Goal: Task Accomplishment & Management: Complete application form

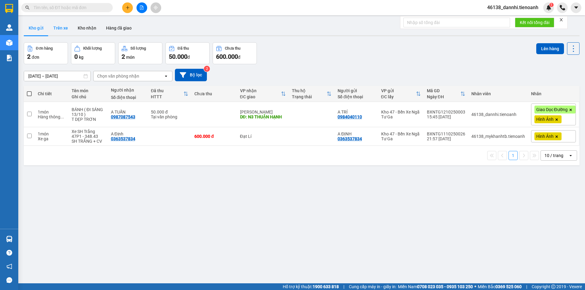
click at [63, 31] on button "Trên xe" at bounding box center [60, 28] width 24 height 15
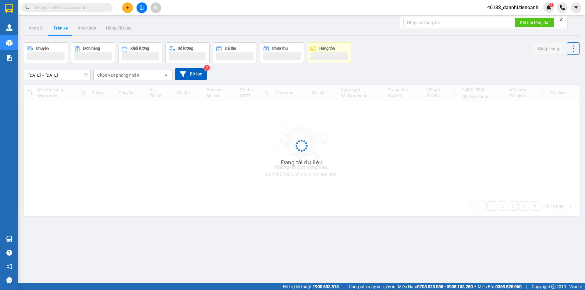
click at [137, 76] on div "Chọn văn phòng nhận" at bounding box center [118, 75] width 42 height 6
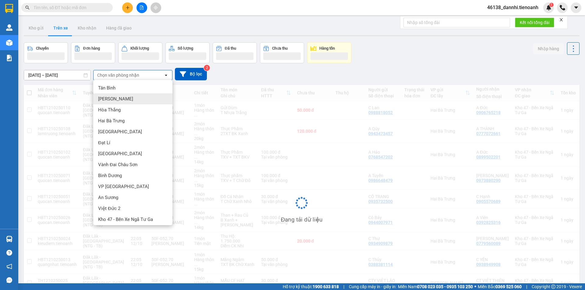
scroll to position [13, 0]
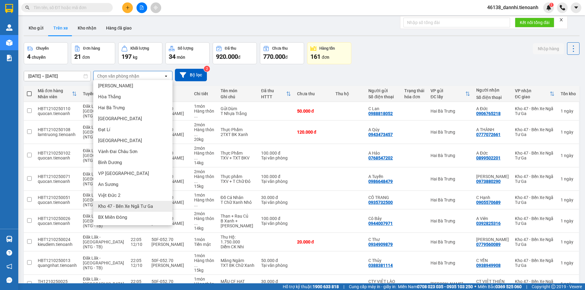
click at [119, 205] on span "Kho 47 - Bến Xe Ngã Tư Ga" at bounding box center [125, 206] width 55 height 6
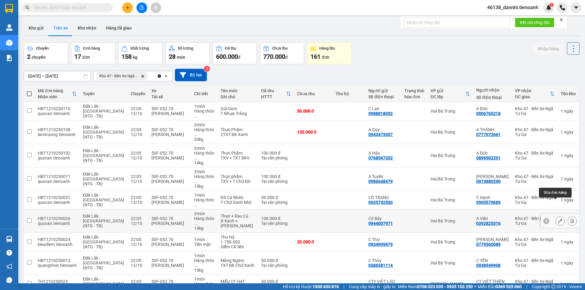
scroll to position [29, 0]
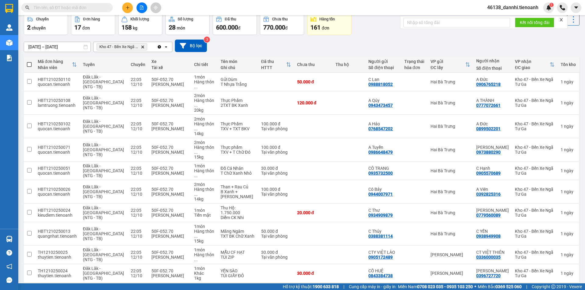
click at [548, 290] on div "10 / trang" at bounding box center [553, 293] width 19 height 6
click at [543, 258] on div "100 / trang" at bounding box center [554, 254] width 37 height 11
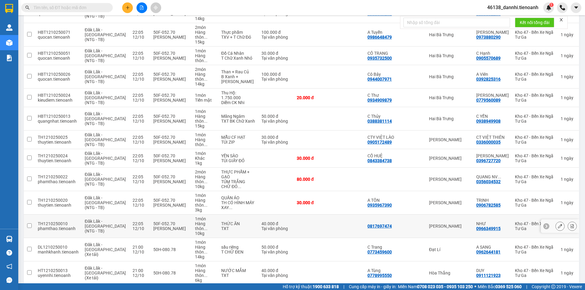
scroll to position [169, 0]
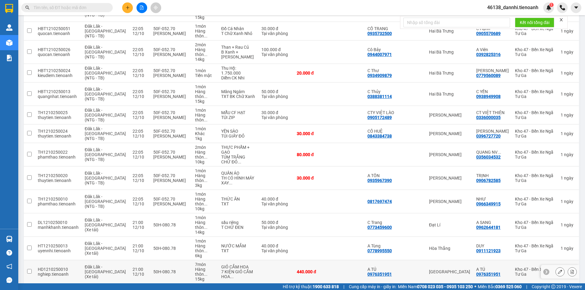
click at [342, 260] on td at bounding box center [348, 271] width 33 height 23
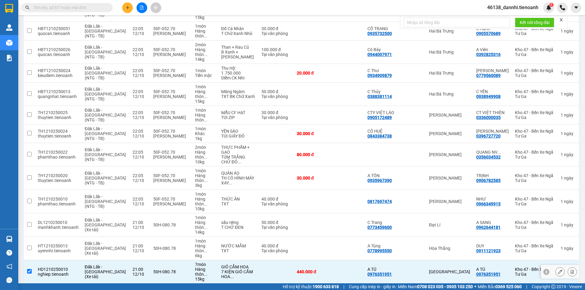
click at [342, 260] on td at bounding box center [348, 271] width 33 height 23
checkbox input "false"
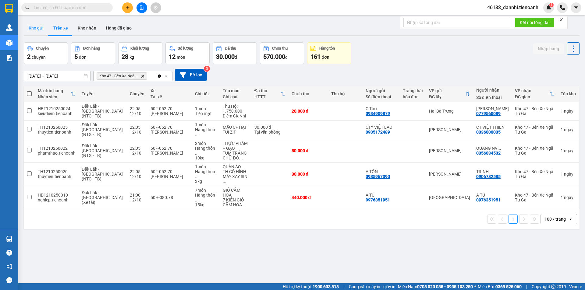
click at [38, 28] on button "Kho gửi" at bounding box center [36, 28] width 25 height 15
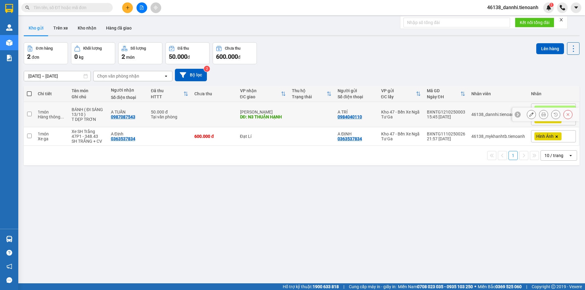
click at [310, 118] on td at bounding box center [312, 114] width 46 height 25
checkbox input "true"
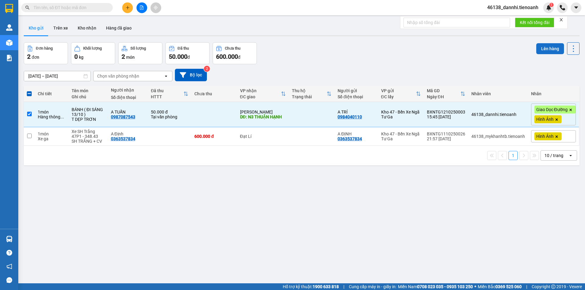
click at [544, 52] on button "Lên hàng" at bounding box center [550, 48] width 28 height 11
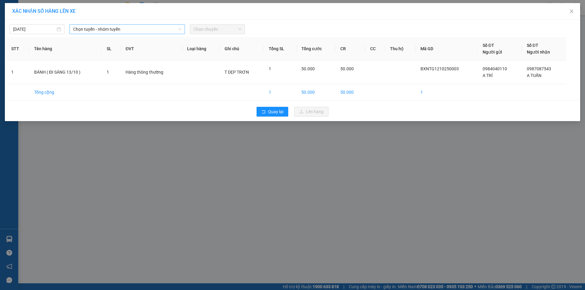
click at [106, 28] on span "Chọn tuyến - nhóm tuyến" at bounding box center [127, 29] width 108 height 9
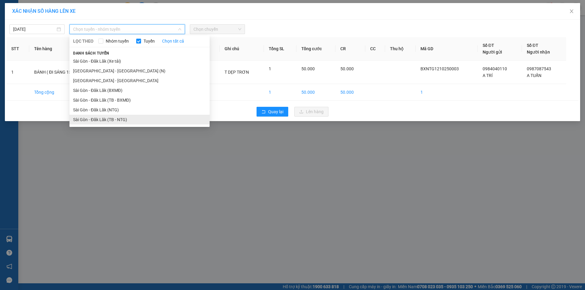
click at [97, 119] on li "Sài Gòn - Đăk Lăk (TB - NTG)" at bounding box center [139, 120] width 140 height 10
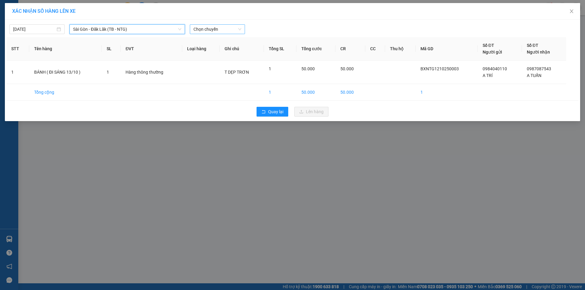
click at [213, 31] on span "Chọn chuyến" at bounding box center [217, 29] width 48 height 9
click at [218, 30] on span "Chọn chuyến" at bounding box center [217, 29] width 48 height 9
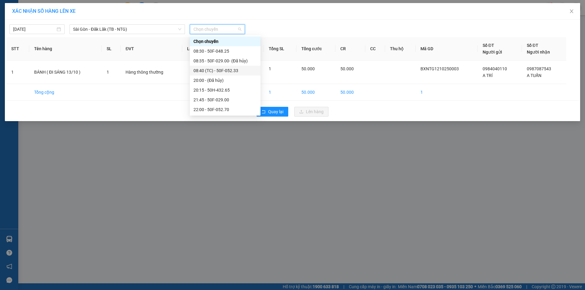
click at [222, 69] on div "08:40 (TC) - 50F-052.33" at bounding box center [224, 70] width 63 height 7
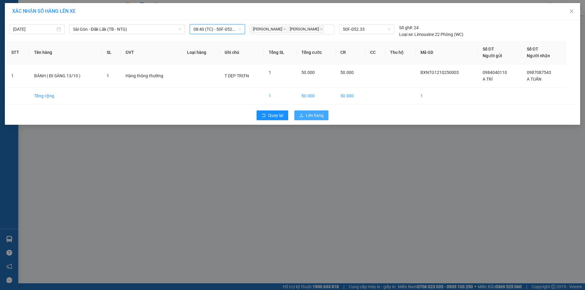
click at [309, 118] on button "Lên hàng" at bounding box center [311, 116] width 34 height 10
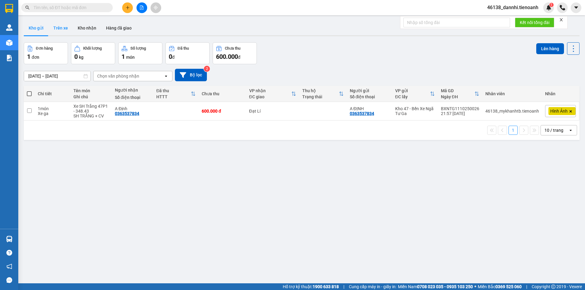
click at [60, 22] on button "Trên xe" at bounding box center [60, 28] width 24 height 15
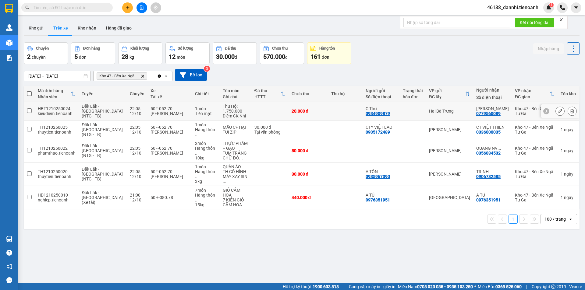
click at [274, 118] on td at bounding box center [269, 111] width 37 height 19
checkbox input "true"
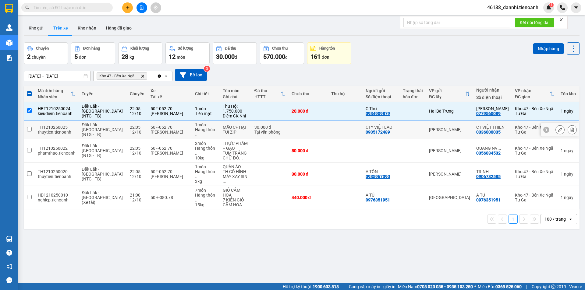
click at [280, 129] on div "30.000 đ" at bounding box center [269, 127] width 31 height 5
checkbox input "true"
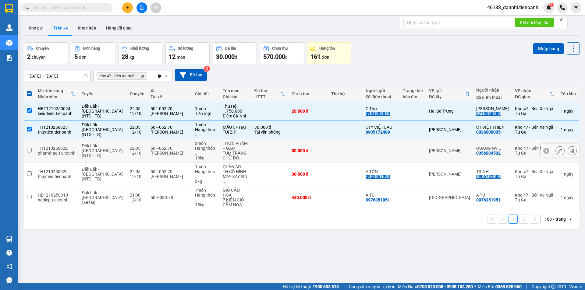
click at [260, 146] on td at bounding box center [269, 150] width 37 height 23
checkbox input "true"
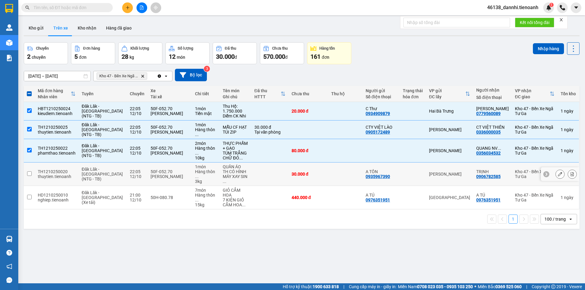
click at [261, 171] on td at bounding box center [269, 174] width 37 height 23
checkbox input "true"
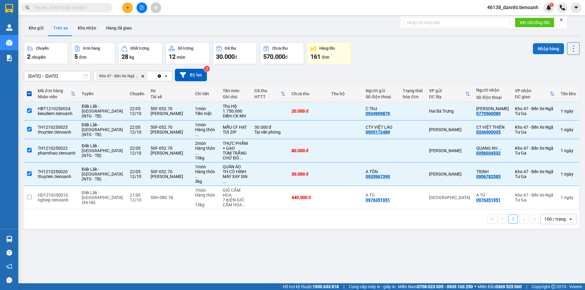
click at [536, 52] on button "Nhập hàng" at bounding box center [548, 48] width 31 height 11
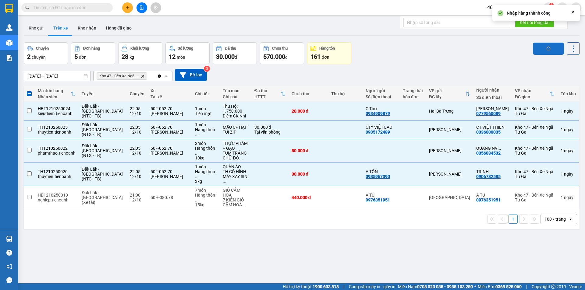
checkbox input "false"
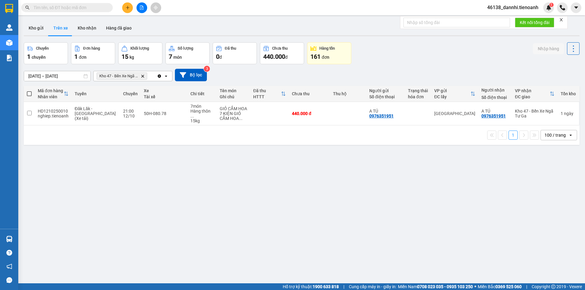
click at [259, 125] on div "1 100 / trang open" at bounding box center [301, 134] width 555 height 19
drag, startPoint x: 255, startPoint y: 115, endPoint x: 249, endPoint y: 116, distance: 6.4
click at [255, 115] on td at bounding box center [269, 113] width 39 height 23
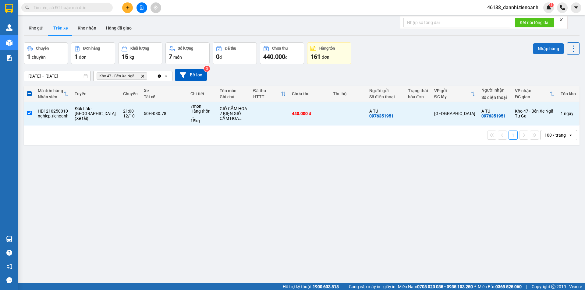
click at [539, 47] on button "Nhập hàng" at bounding box center [548, 48] width 31 height 11
checkbox input "false"
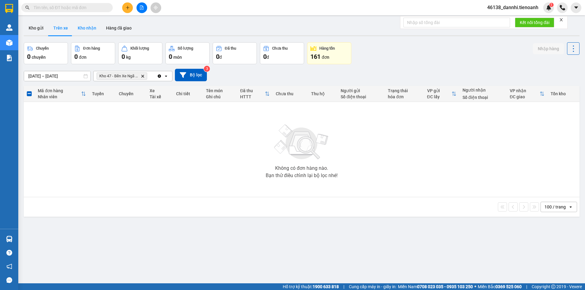
click at [88, 26] on button "Kho nhận" at bounding box center [87, 28] width 28 height 15
type input "[DATE] – [DATE]"
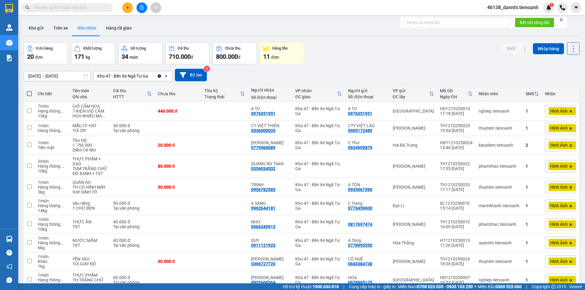
click at [89, 5] on input "text" at bounding box center [69, 7] width 72 height 7
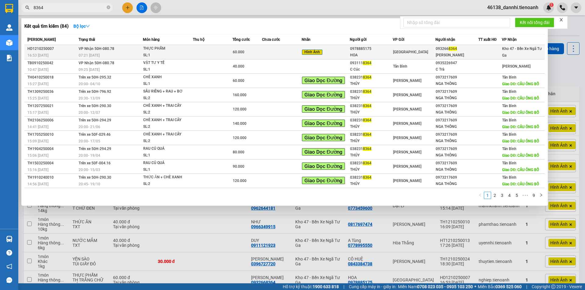
type input "8364"
click at [179, 51] on div "THỰC PHẨM" at bounding box center [166, 48] width 46 height 7
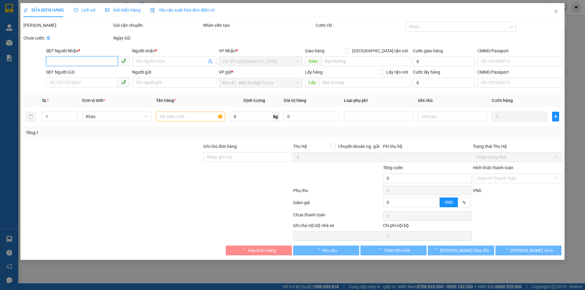
type input "0932668364"
type input "[PERSON_NAME]"
type input "0978885175"
type input "HOA"
type input "0"
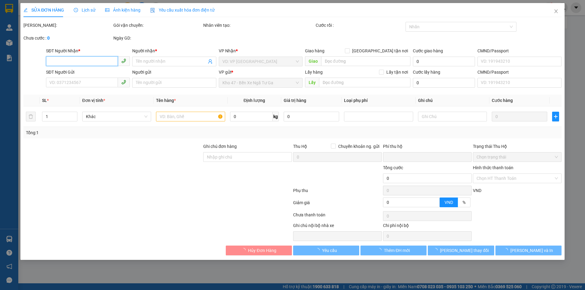
type input "60.000"
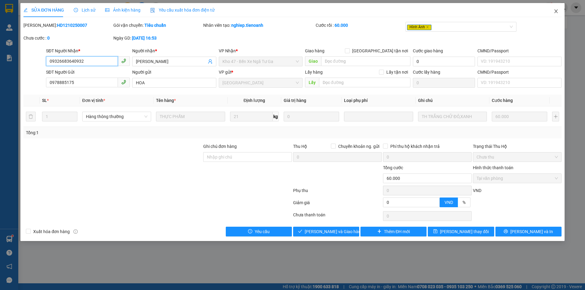
type input "09326683640932"
click at [557, 11] on icon "close" at bounding box center [555, 11] width 5 height 5
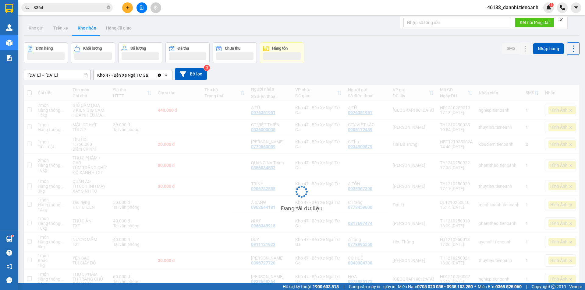
click at [52, 12] on div "Kết quả tìm kiếm ( 84 ) Bộ lọc Mã ĐH Trạng thái Món hàng Thu hộ Tổng cước Chưa …" at bounding box center [59, 7] width 119 height 11
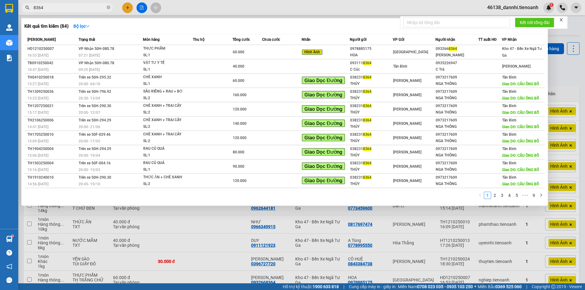
click at [54, 9] on input "8364" at bounding box center [69, 7] width 72 height 7
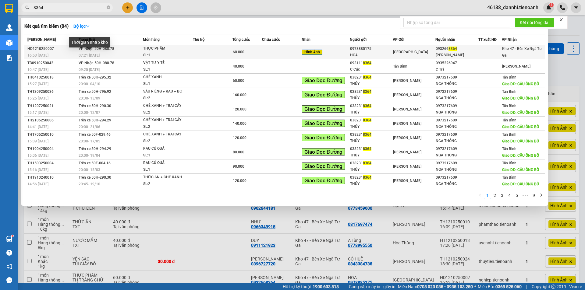
click at [89, 56] on span "07:21 [DATE]" at bounding box center [89, 55] width 21 height 4
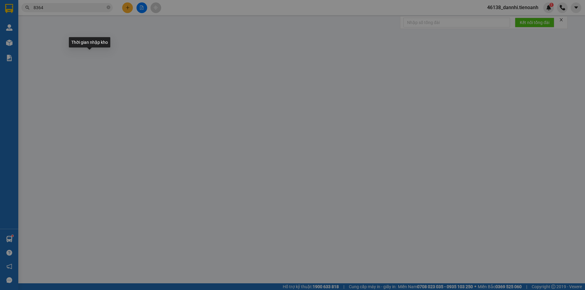
type input "0932668364"
type input "[PERSON_NAME]"
type input "0978885175"
type input "HOA"
type input "0"
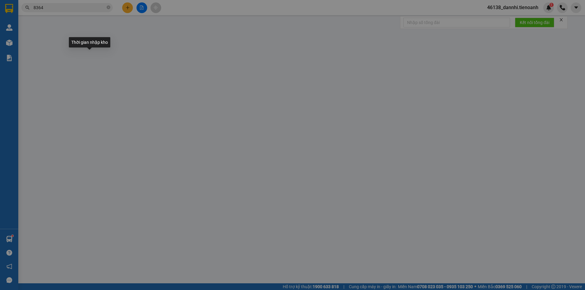
type input "60.000"
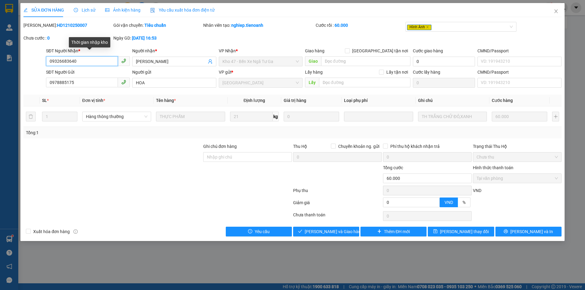
type input "0932668364"
click at [335, 237] on div "SỬA ĐƠN HÀNG Lịch sử Ảnh kiện hàng Yêu cầu xuất hóa đơn điện tử Total Paid Fee …" at bounding box center [292, 122] width 544 height 238
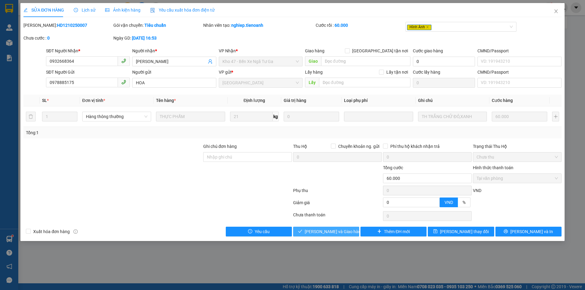
click at [340, 229] on span "[PERSON_NAME] và Giao hàng" at bounding box center [334, 231] width 58 height 7
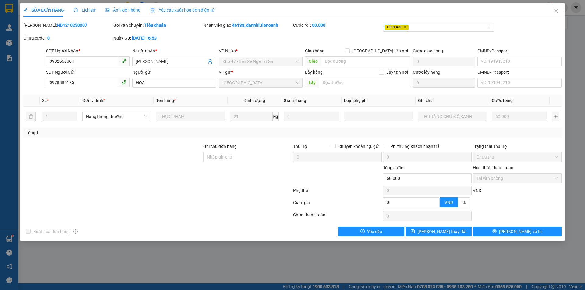
click at [118, 10] on span "Ảnh kiện hàng" at bounding box center [122, 10] width 35 height 5
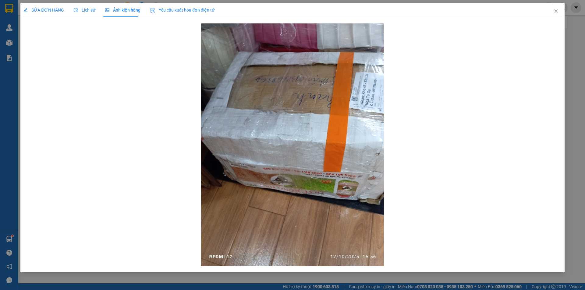
click at [60, 11] on span "SỬA ĐƠN HÀNG" at bounding box center [43, 10] width 41 height 5
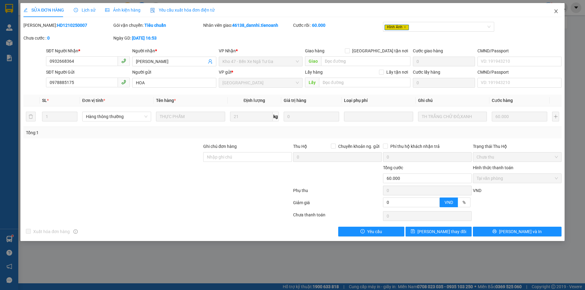
drag, startPoint x: 561, startPoint y: 12, endPoint x: 550, endPoint y: 12, distance: 11.0
click at [560, 12] on span "Close" at bounding box center [555, 11] width 17 height 17
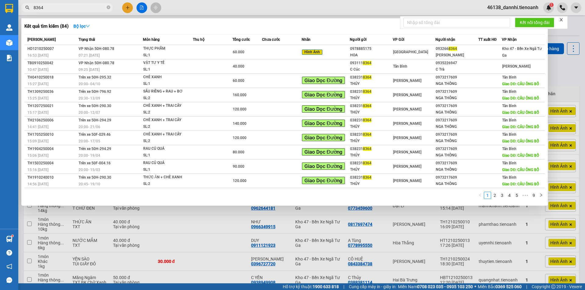
click at [73, 4] on input "8364" at bounding box center [69, 7] width 72 height 7
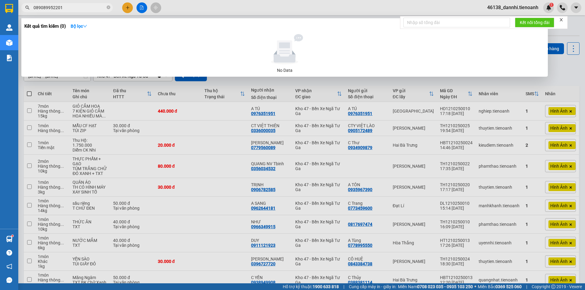
click at [65, 7] on input "089089952201" at bounding box center [69, 7] width 72 height 7
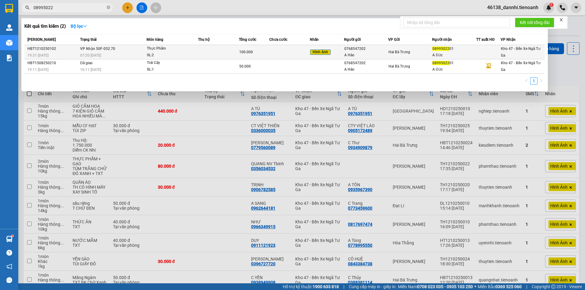
type input "08995022"
click at [143, 48] on td "VP Nhận 50F-052.70 07:20 [DATE]" at bounding box center [113, 52] width 68 height 14
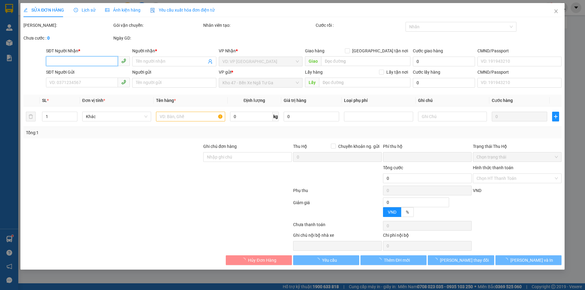
type input "0899502201"
type input "A Đức"
type input "0768547202"
type input "A Hảo"
type input "0"
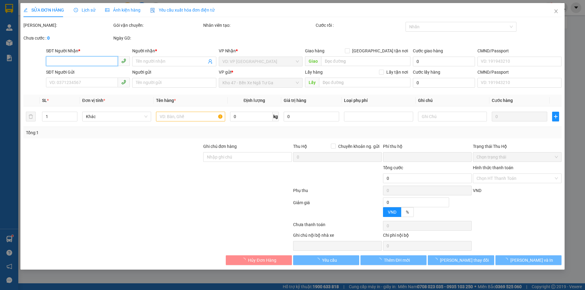
type input "100.000"
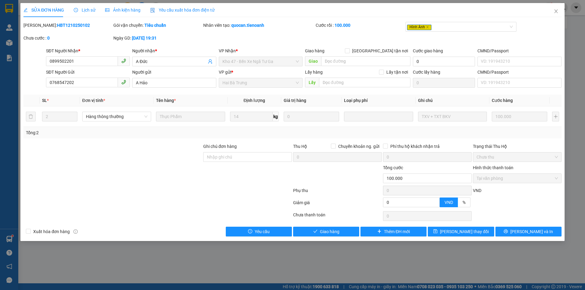
click at [105, 8] on icon "picture" at bounding box center [107, 10] width 4 height 4
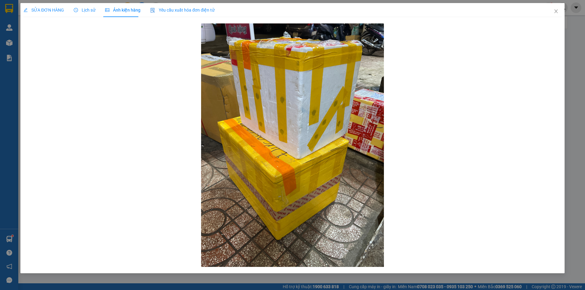
click at [85, 9] on span "Lịch sử" at bounding box center [85, 10] width 22 height 5
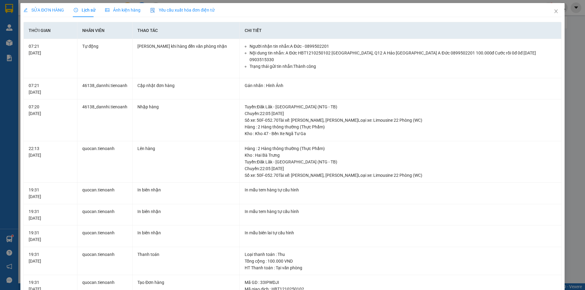
click at [59, 11] on span "SỬA ĐƠN HÀNG" at bounding box center [43, 10] width 41 height 5
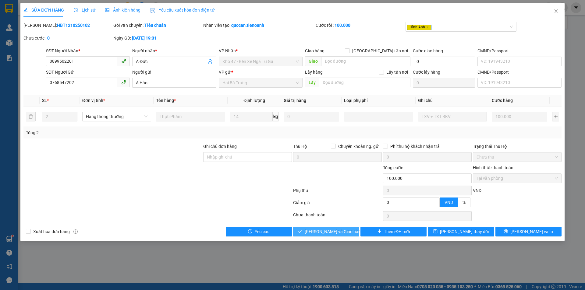
drag, startPoint x: 335, startPoint y: 230, endPoint x: 333, endPoint y: 224, distance: 6.7
click at [336, 229] on span "[PERSON_NAME] và Giao hàng" at bounding box center [334, 231] width 58 height 7
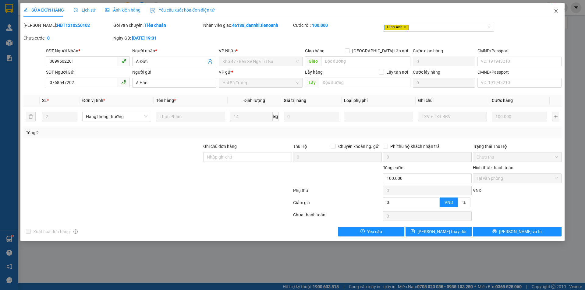
click at [555, 14] on span "Close" at bounding box center [555, 11] width 17 height 17
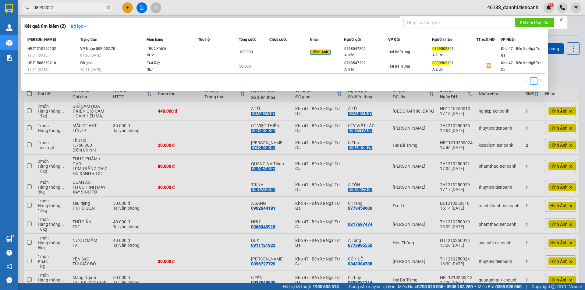
click at [80, 7] on input "08995022" at bounding box center [69, 7] width 72 height 7
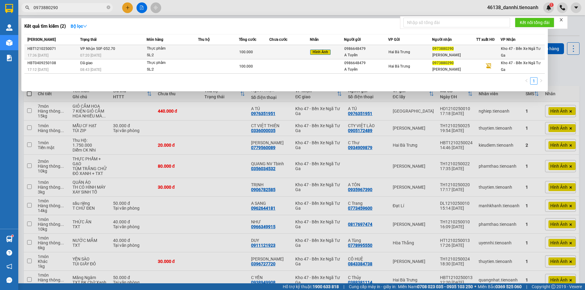
type input "0973880290"
click at [151, 51] on div "Thực phẩm" at bounding box center [170, 48] width 46 height 7
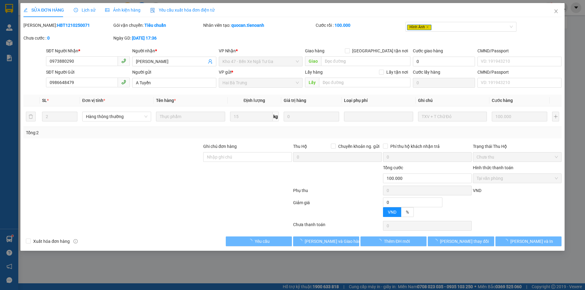
type input "0973880290"
type input "[PERSON_NAME]"
type input "0986648479"
type input "A Tuyển"
type input "0"
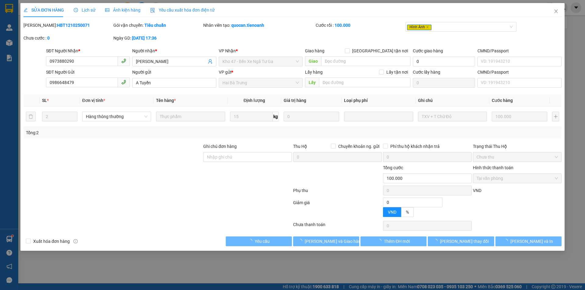
type input "100.000"
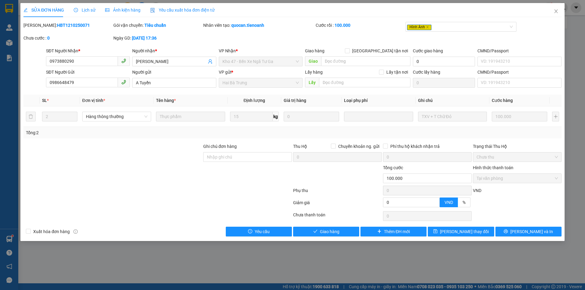
drag, startPoint x: 120, startPoint y: 12, endPoint x: 105, endPoint y: 17, distance: 16.2
click at [119, 12] on span "Ảnh kiện hàng" at bounding box center [122, 10] width 35 height 5
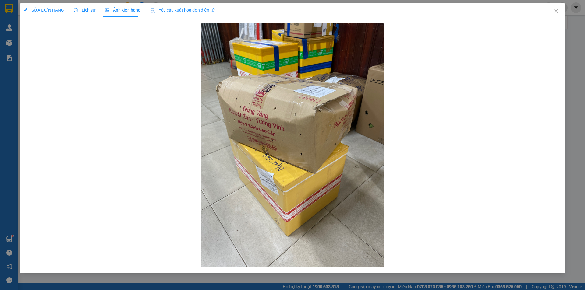
click at [44, 12] on span "SỬA ĐƠN HÀNG" at bounding box center [43, 10] width 41 height 5
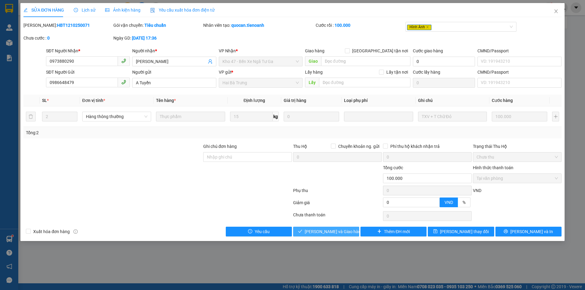
drag, startPoint x: 335, startPoint y: 229, endPoint x: 330, endPoint y: 231, distance: 5.1
click at [334, 229] on span "[PERSON_NAME] và Giao hàng" at bounding box center [334, 231] width 58 height 7
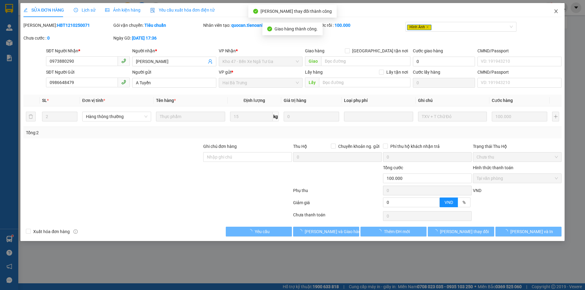
click at [558, 13] on icon "close" at bounding box center [555, 11] width 5 height 5
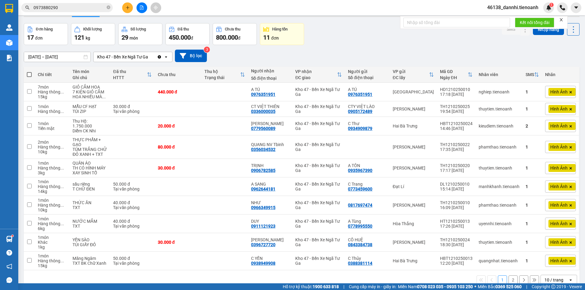
scroll to position [28, 0]
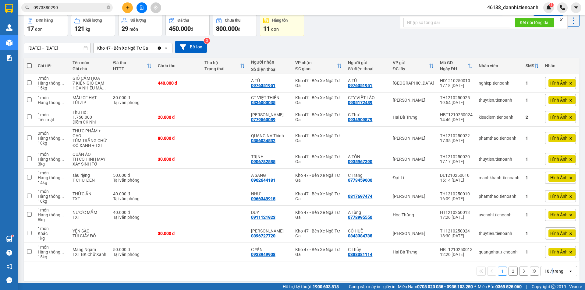
click at [548, 270] on div "10 / trang" at bounding box center [553, 271] width 19 height 6
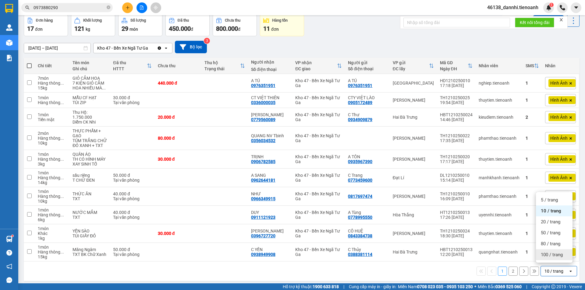
drag, startPoint x: 548, startPoint y: 263, endPoint x: 546, endPoint y: 259, distance: 4.8
click at [546, 259] on div "100 / trang" at bounding box center [554, 254] width 37 height 11
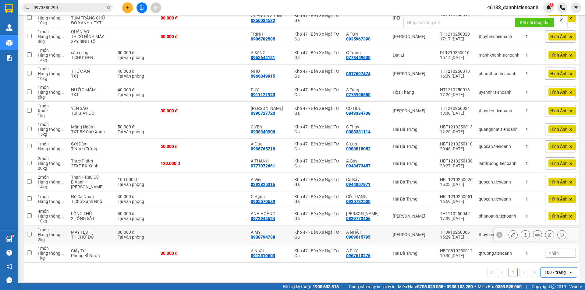
scroll to position [150, 0]
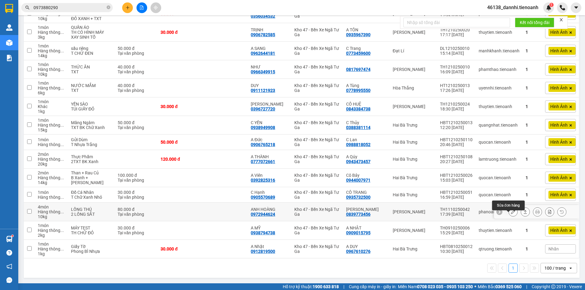
click at [511, 214] on icon at bounding box center [513, 212] width 4 height 4
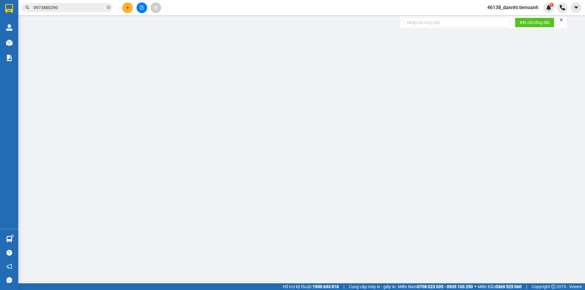
type input "0972944624"
type input "ANH HOÀNG"
type input "0839773456"
type input "[PERSON_NAME]"
type input "0"
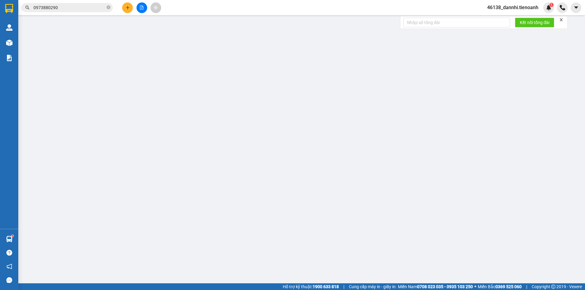
type input "80.000"
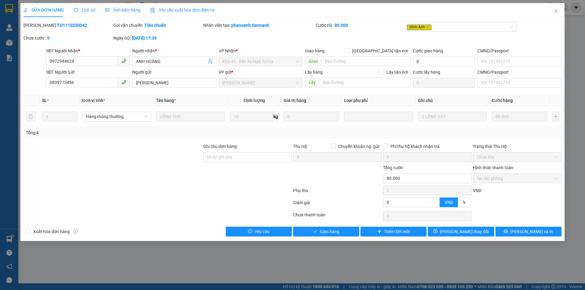
click at [78, 10] on span "Lịch sử" at bounding box center [85, 10] width 22 height 5
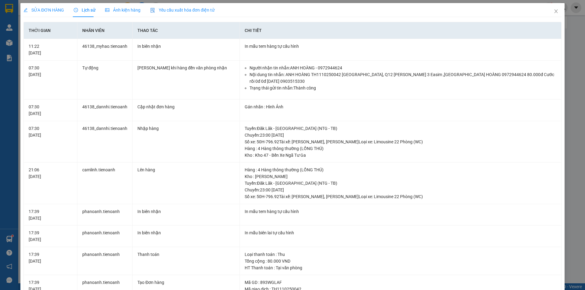
click at [49, 9] on span "SỬA ĐƠN HÀNG" at bounding box center [43, 10] width 41 height 5
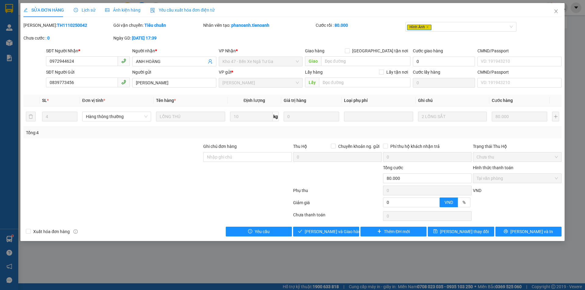
click at [326, 237] on div "SỬA ĐƠN HÀNG Lịch sử Ảnh kiện hàng Yêu cầu xuất hóa đơn điện tử Total Paid Fee …" at bounding box center [292, 122] width 544 height 238
click at [323, 230] on span "[PERSON_NAME] và Giao hàng" at bounding box center [334, 231] width 58 height 7
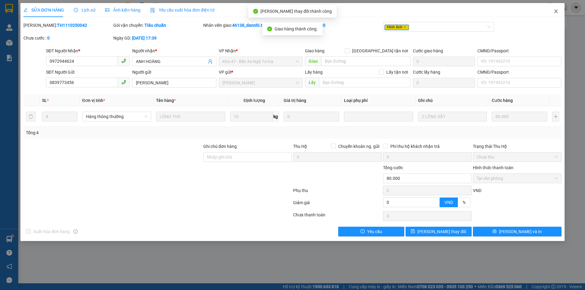
click at [552, 13] on span "Close" at bounding box center [555, 11] width 17 height 17
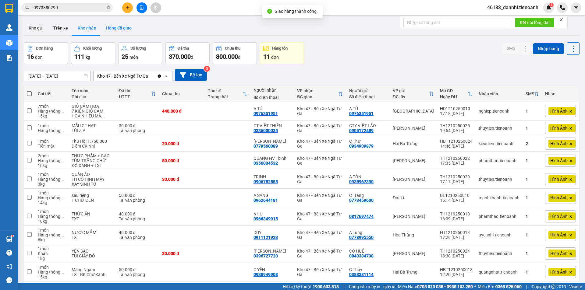
click at [104, 32] on button "Hàng đã giao" at bounding box center [118, 28] width 35 height 15
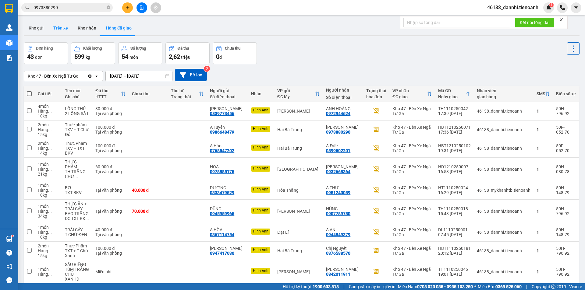
click at [64, 30] on button "Trên xe" at bounding box center [60, 28] width 24 height 15
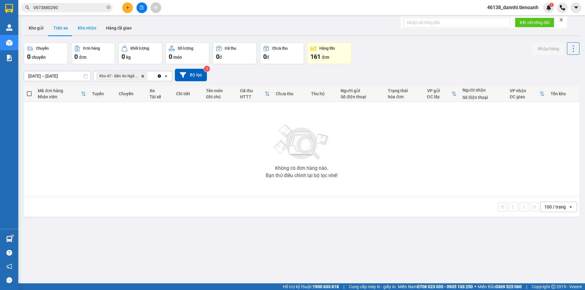
click at [92, 27] on button "Kho nhận" at bounding box center [87, 28] width 28 height 15
type input "[DATE] – [DATE]"
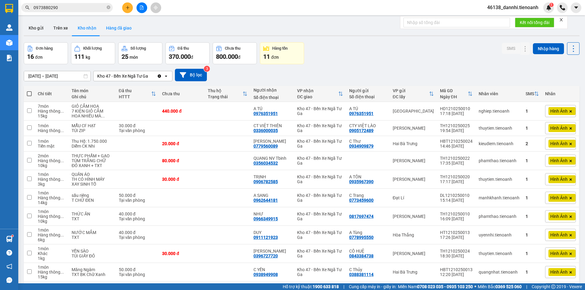
click at [131, 28] on button "Hàng đã giao" at bounding box center [118, 28] width 35 height 15
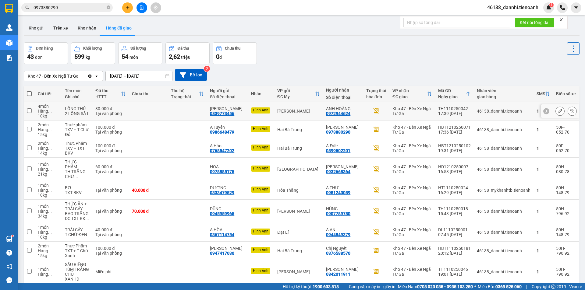
click at [555, 113] on button at bounding box center [559, 111] width 9 height 11
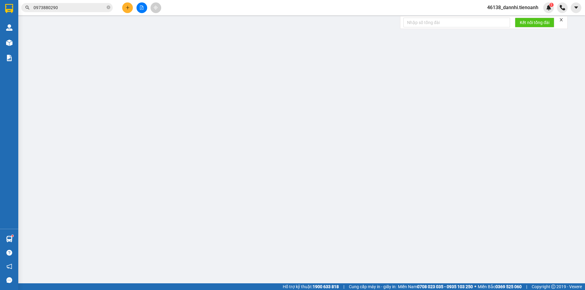
type input "0972944624"
type input "ANH HOÀNG"
type input "0839773456"
type input "[PERSON_NAME]"
type input "0"
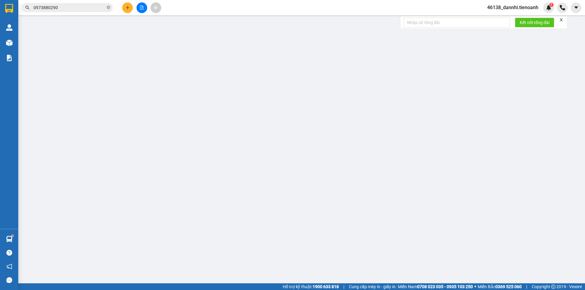
type input "80.000"
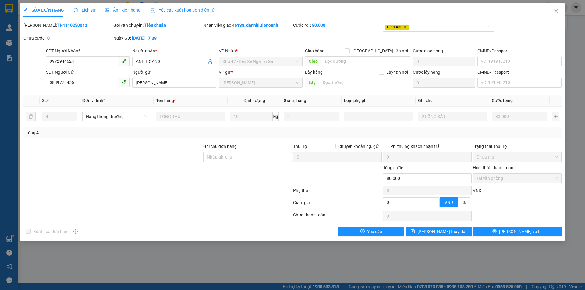
click at [88, 11] on span "Lịch sử" at bounding box center [85, 10] width 22 height 5
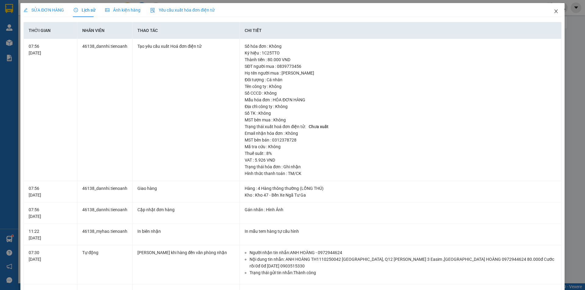
drag, startPoint x: 550, startPoint y: 12, endPoint x: 535, endPoint y: 0, distance: 19.4
click at [553, 11] on icon "close" at bounding box center [555, 11] width 5 height 5
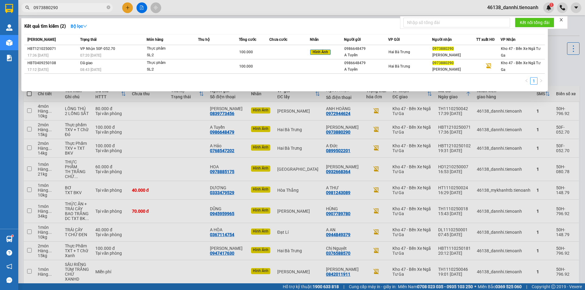
click at [69, 6] on input "0973880290" at bounding box center [69, 7] width 72 height 7
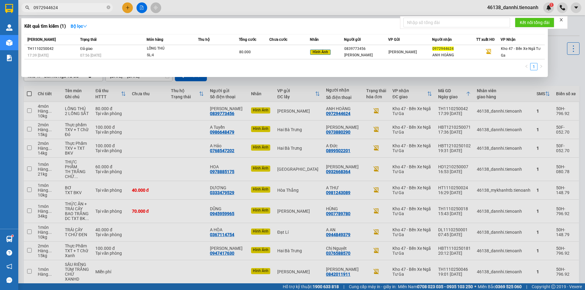
click at [84, 4] on input "0972944624" at bounding box center [69, 7] width 72 height 7
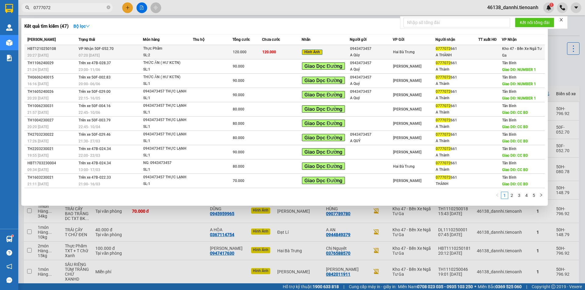
type input "0777072"
click at [144, 51] on div "Thực Phẩm" at bounding box center [166, 48] width 46 height 7
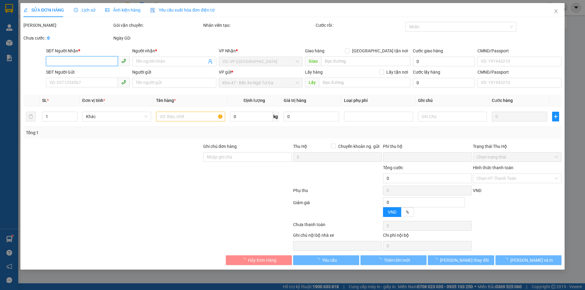
type input "0777072661"
type input "A THÀNH"
type input "0943473457"
type input "A Qúy"
type input "0"
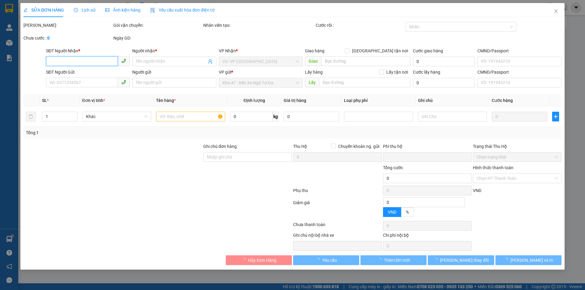
type input "120.000"
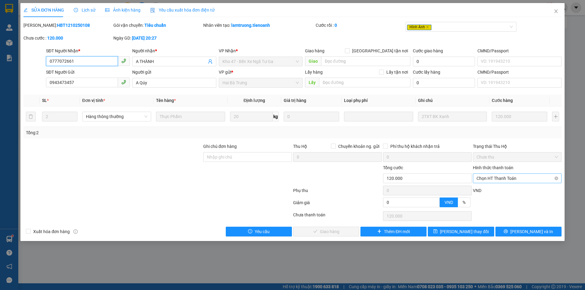
click at [507, 177] on span "Chọn HT Thanh Toán" at bounding box center [516, 178] width 81 height 9
click at [506, 189] on div "Tại văn phòng" at bounding box center [516, 190] width 81 height 7
type input "0"
click at [302, 234] on span "check" at bounding box center [300, 231] width 4 height 5
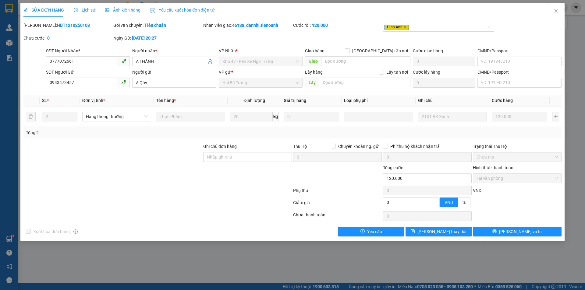
click at [122, 9] on span "Ảnh kiện hàng" at bounding box center [122, 10] width 35 height 5
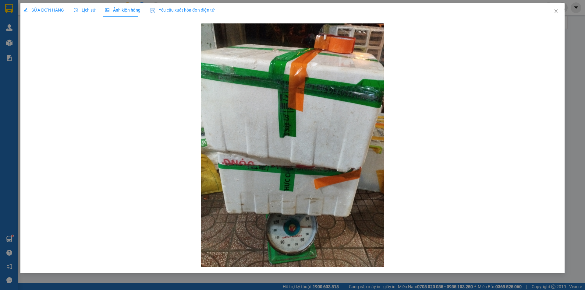
click at [51, 8] on span "SỬA ĐƠN HÀNG" at bounding box center [43, 10] width 41 height 5
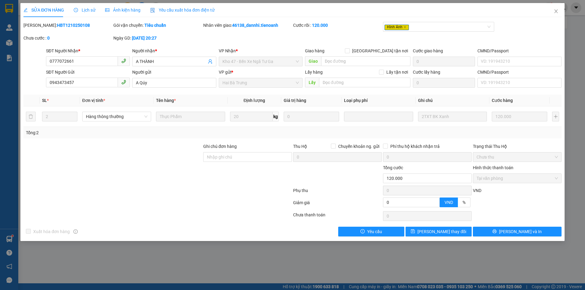
click at [131, 12] on span "Ảnh kiện hàng" at bounding box center [122, 10] width 35 height 5
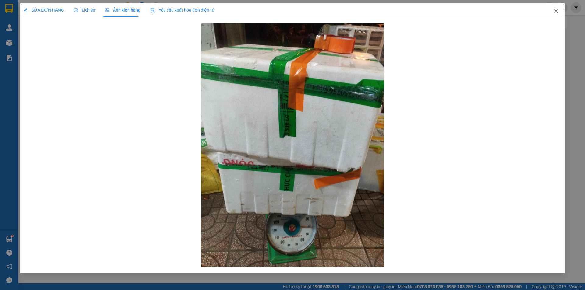
click at [559, 7] on span "Close" at bounding box center [555, 11] width 17 height 17
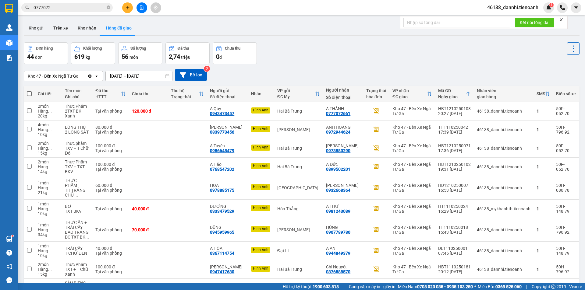
click at [98, 5] on input "0777072" at bounding box center [69, 7] width 72 height 7
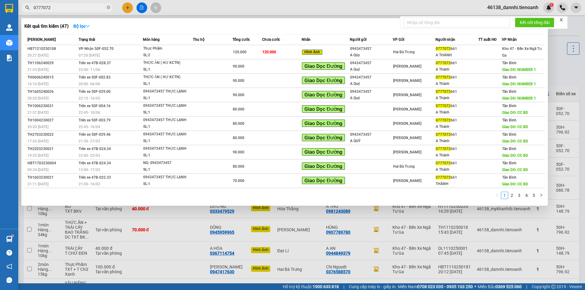
click at [98, 5] on input "0777072" at bounding box center [69, 7] width 72 height 7
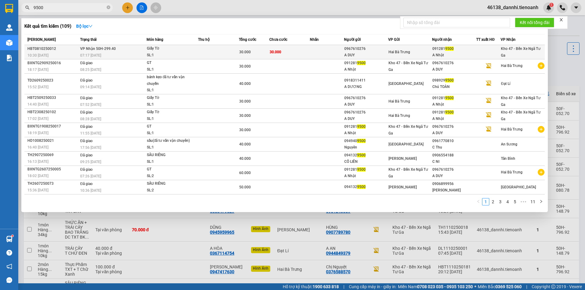
type input "9500"
click at [256, 55] on td "30.000" at bounding box center [254, 52] width 30 height 14
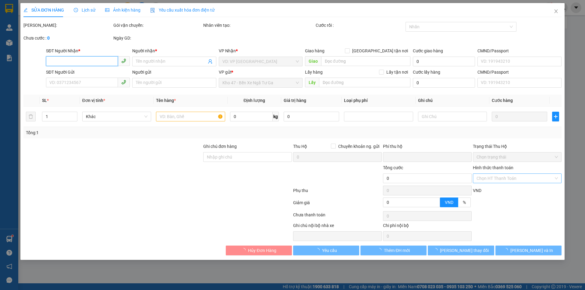
type input "0912819500"
type input "A Nhật"
type input "0967610276"
type input "A DUY"
type input "0"
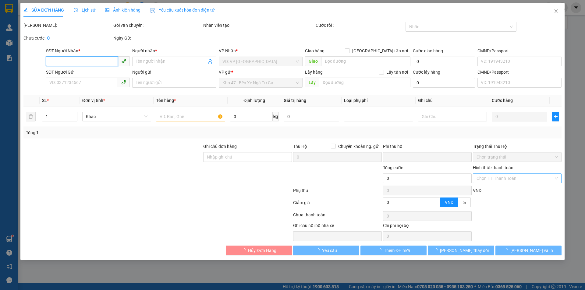
type input "30.000"
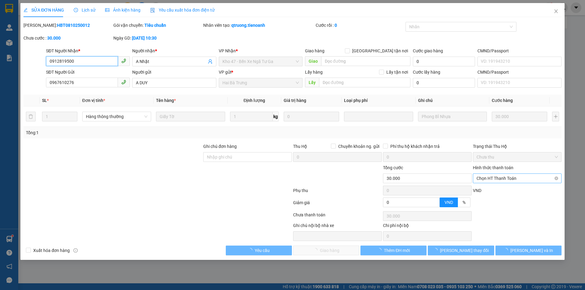
click at [518, 177] on span "Chọn HT Thanh Toán" at bounding box center [516, 178] width 81 height 9
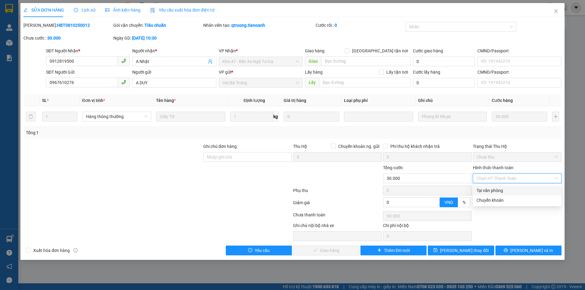
click at [512, 192] on div "Tại văn phòng" at bounding box center [516, 190] width 81 height 7
type input "0"
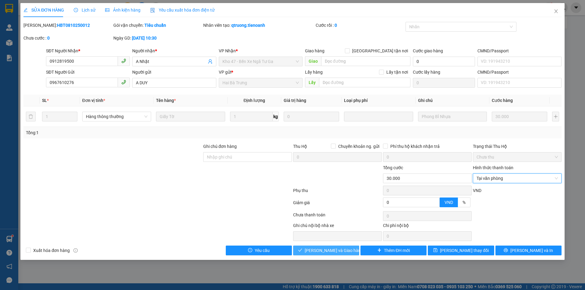
click at [346, 248] on span "[PERSON_NAME] và Giao hàng" at bounding box center [334, 250] width 58 height 7
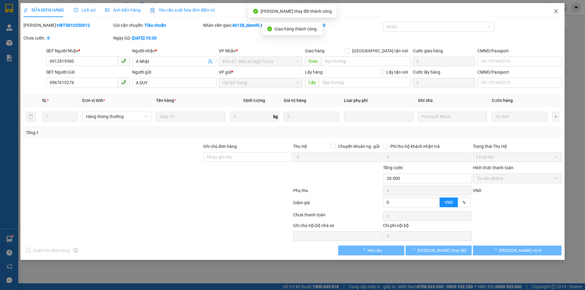
click at [556, 9] on icon "close" at bounding box center [555, 11] width 5 height 5
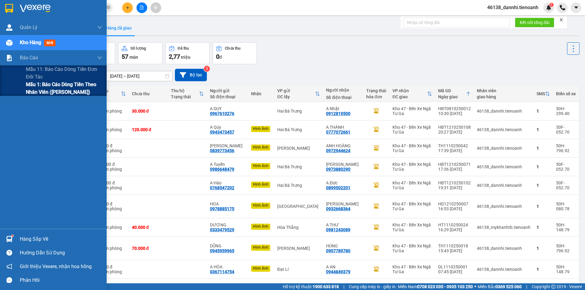
click at [30, 83] on span "Mẫu 1: Báo cáo dòng tiền theo nhân viên ([PERSON_NAME])" at bounding box center [64, 88] width 76 height 15
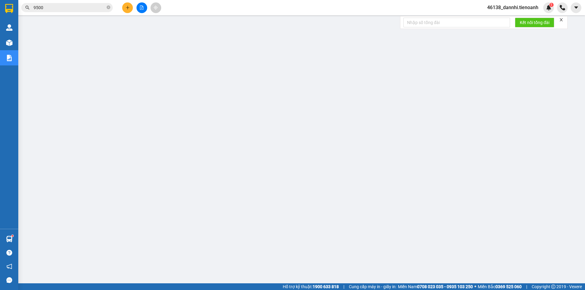
click at [95, 8] on input "9500" at bounding box center [69, 7] width 72 height 7
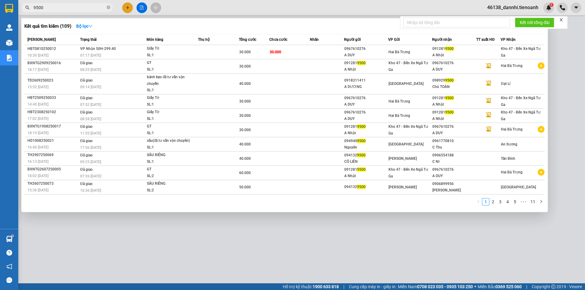
click at [95, 8] on input "9500" at bounding box center [69, 7] width 72 height 7
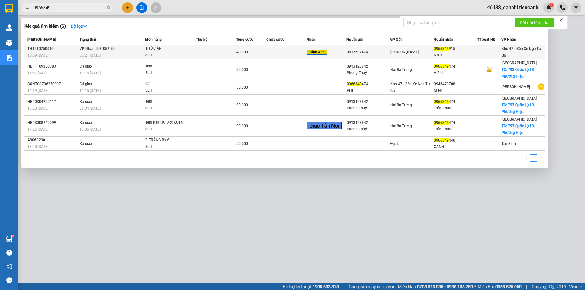
type input "0966349"
click at [174, 50] on div "THỨC ĂN" at bounding box center [168, 48] width 46 height 7
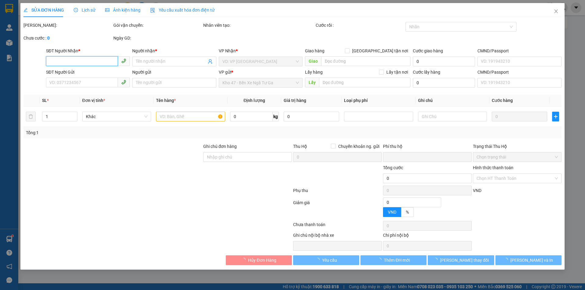
type input "0966349915"
type input "NHƯ"
type input "0817697474"
type input "0"
type input "40.000"
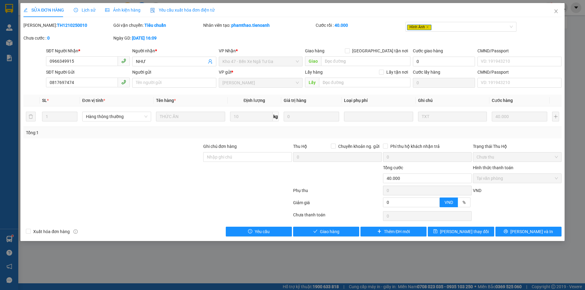
click at [86, 11] on span "Lịch sử" at bounding box center [85, 10] width 22 height 5
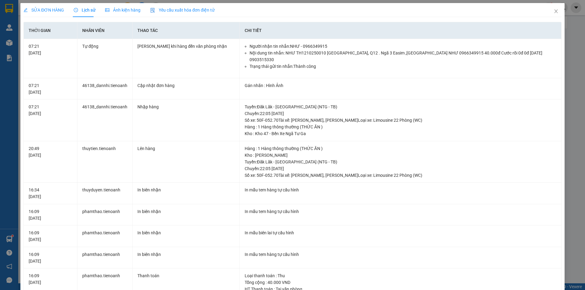
click at [115, 13] on div "Ảnh kiện hàng" at bounding box center [122, 10] width 35 height 7
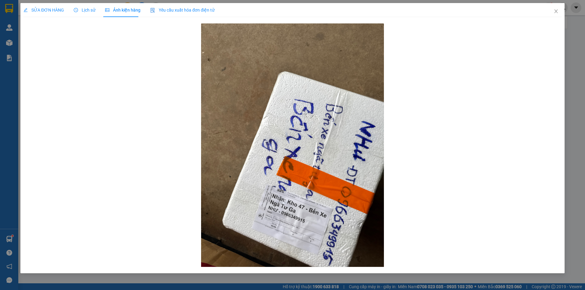
click at [49, 11] on span "SỬA ĐƠN HÀNG" at bounding box center [43, 10] width 41 height 5
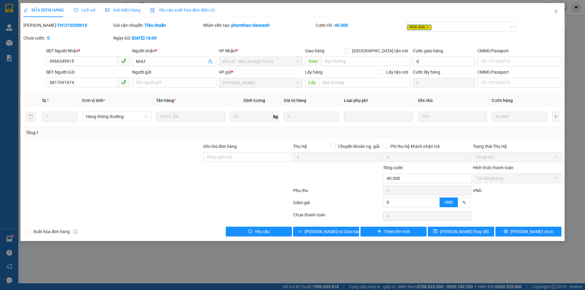
click at [335, 226] on div "Total Paid Fee 40.000 Total UnPaid Fee 0 Cash Collection Total Fee Mã ĐH: TH121…" at bounding box center [292, 129] width 538 height 215
drag, startPoint x: 329, startPoint y: 230, endPoint x: 327, endPoint y: 225, distance: 4.8
click at [330, 231] on span "[PERSON_NAME] và Giao hàng" at bounding box center [334, 231] width 58 height 7
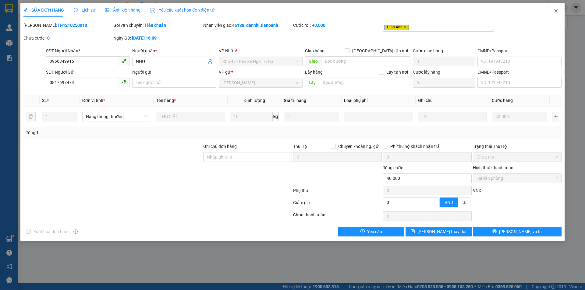
click at [559, 13] on span "Close" at bounding box center [555, 11] width 17 height 17
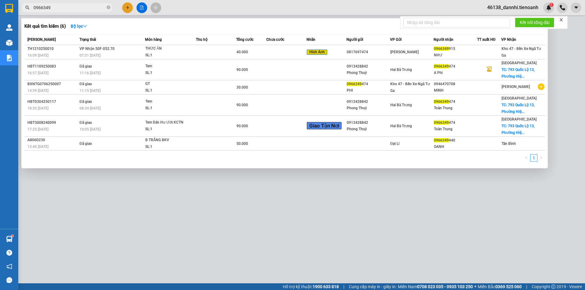
click at [83, 6] on input "0966349" at bounding box center [69, 7] width 72 height 7
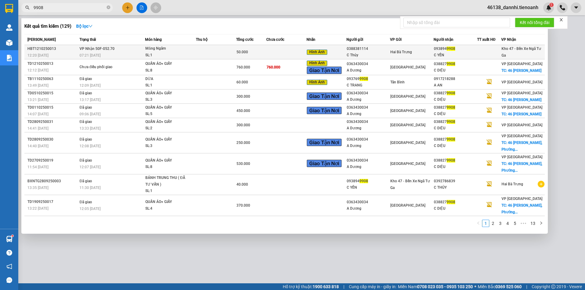
type input "9908"
click at [207, 51] on td at bounding box center [216, 52] width 40 height 14
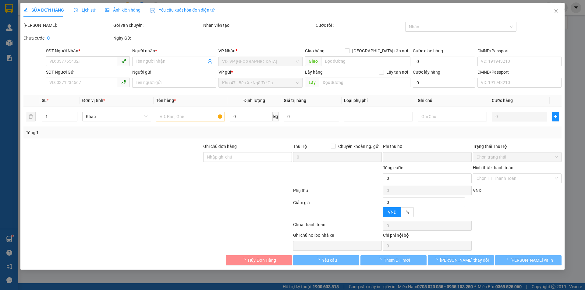
type input "0938949908"
type input "C YẾN"
type input "0388381114"
type input "C Thủy"
type input "0"
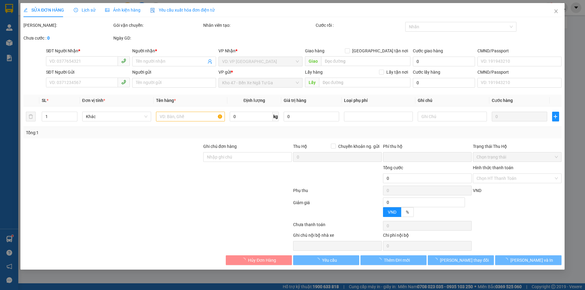
type input "50.000"
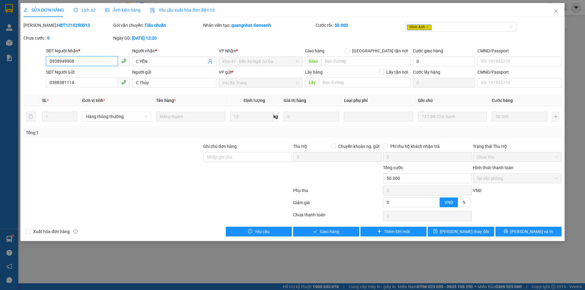
click at [83, 60] on input "0938949908" at bounding box center [82, 61] width 72 height 10
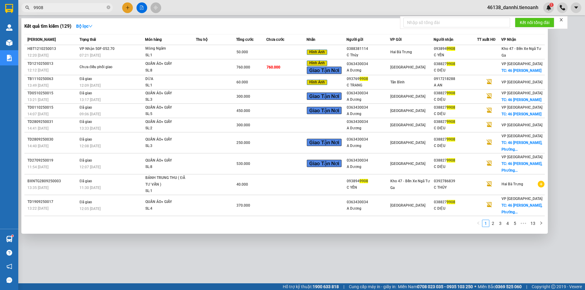
click at [82, 8] on input "9908" at bounding box center [69, 7] width 72 height 7
paste input "093894"
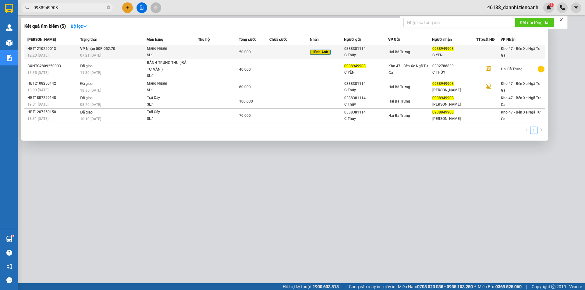
type input "0938949908"
click at [156, 46] on div "Măng Ngâm" at bounding box center [170, 48] width 46 height 7
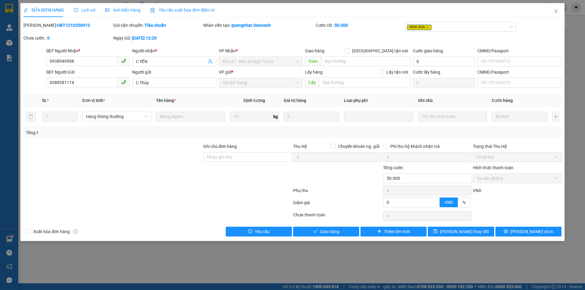
click at [140, 12] on div "SỬA ĐƠN HÀNG Lịch sử Ảnh kiện hàng Yêu cầu xuất hóa đơn điện tử" at bounding box center [118, 10] width 191 height 14
click at [128, 12] on span "Ảnh kiện hàng" at bounding box center [122, 10] width 35 height 5
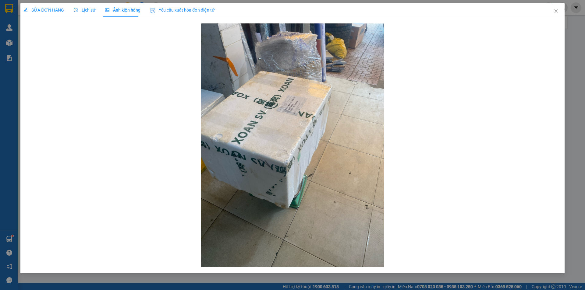
click at [45, 11] on span "SỬA ĐƠN HÀNG" at bounding box center [43, 10] width 41 height 5
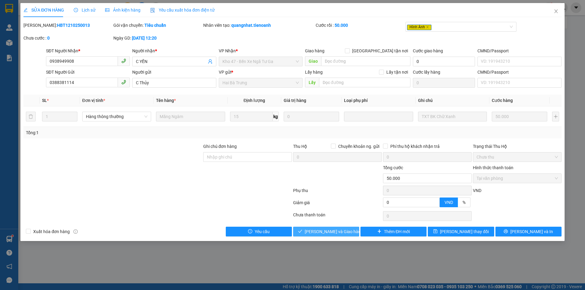
drag, startPoint x: 305, startPoint y: 229, endPoint x: 285, endPoint y: 225, distance: 19.6
click at [304, 229] on button "[PERSON_NAME] và Giao hàng" at bounding box center [326, 232] width 66 height 10
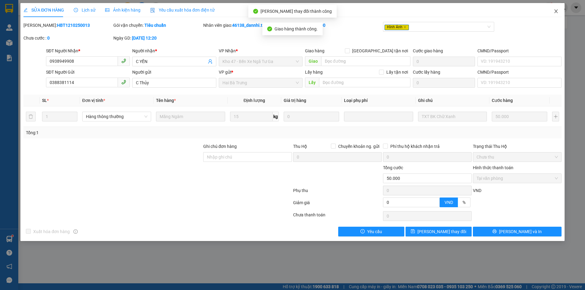
click at [557, 12] on icon "close" at bounding box center [555, 11] width 5 height 5
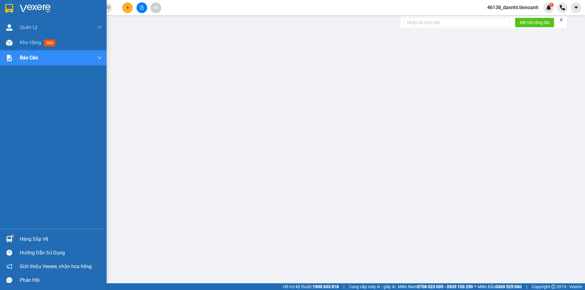
click at [19, 9] on div at bounding box center [53, 10] width 107 height 20
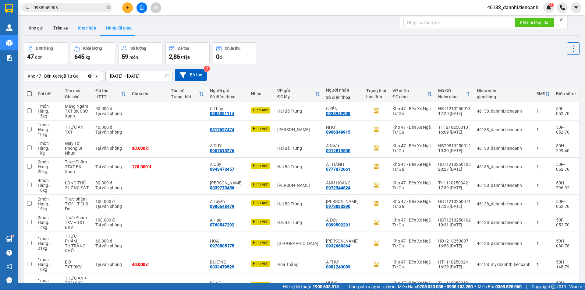
click at [83, 26] on button "Kho nhận" at bounding box center [87, 28] width 28 height 15
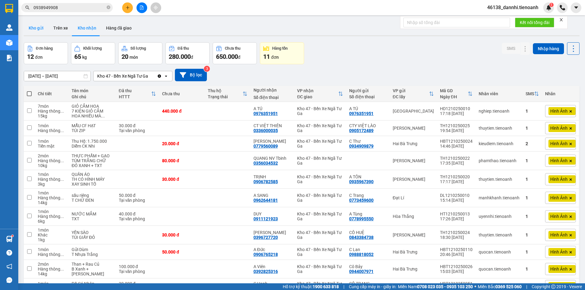
click at [44, 27] on button "Kho gửi" at bounding box center [36, 28] width 25 height 15
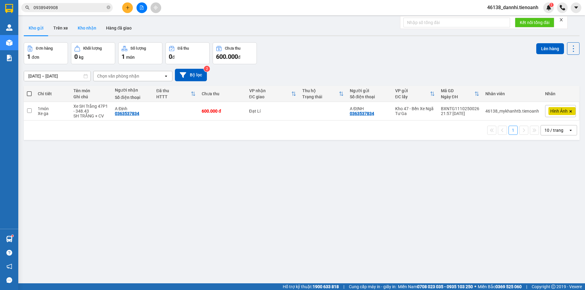
click at [89, 33] on button "Kho nhận" at bounding box center [87, 28] width 28 height 15
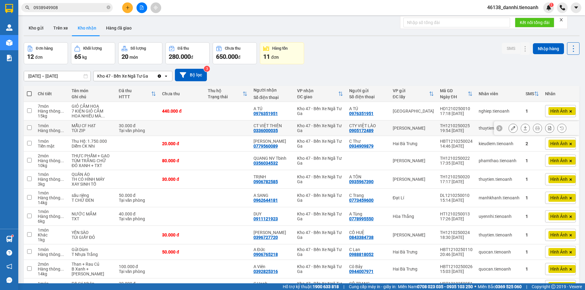
scroll to position [59, 0]
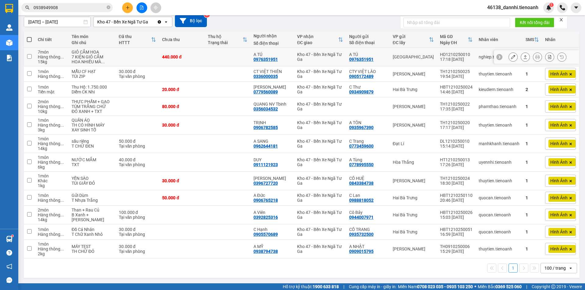
click at [386, 51] on td "A TÚ 0976351951" at bounding box center [368, 57] width 44 height 19
checkbox input "true"
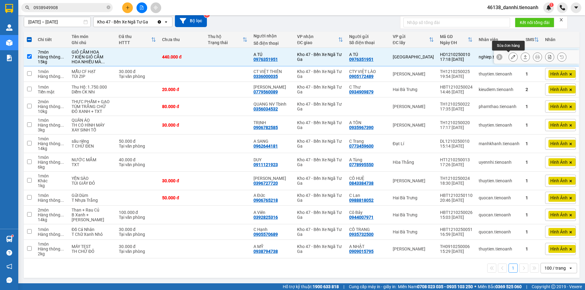
click at [511, 55] on icon at bounding box center [513, 57] width 4 height 4
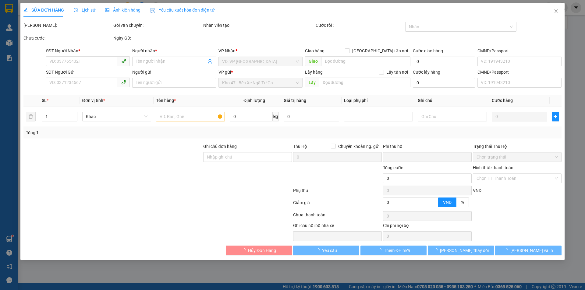
type input "0976351951"
type input "A TÚ"
type input "0976351951"
type input "A TÚ"
type input "066086015223"
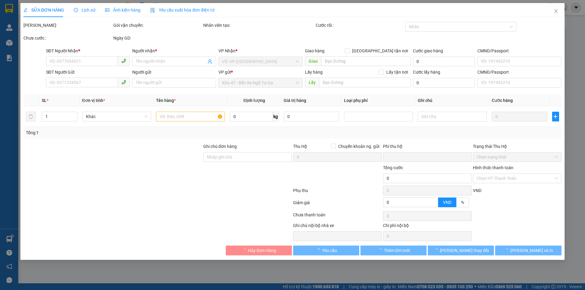
type input "0"
type input "440.000"
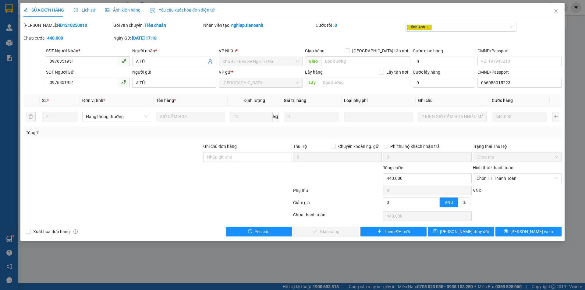
drag, startPoint x: 118, startPoint y: 7, endPoint x: 112, endPoint y: 11, distance: 7.4
click at [118, 8] on div "Ảnh kiện hàng" at bounding box center [122, 10] width 35 height 7
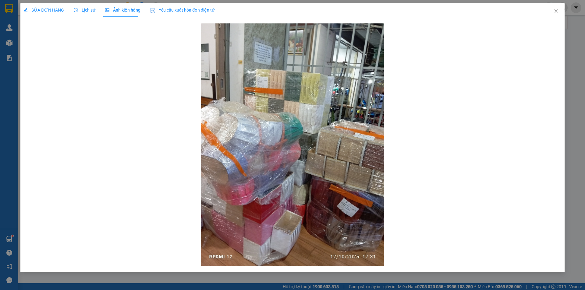
click at [40, 8] on span "SỬA ĐƠN HÀNG" at bounding box center [43, 10] width 41 height 5
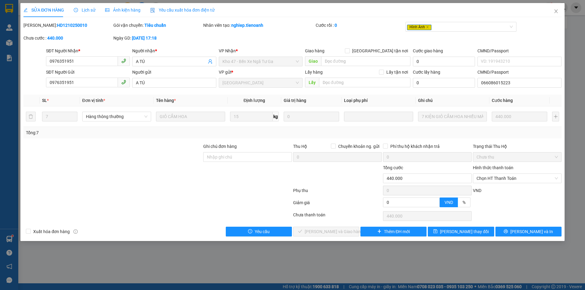
click at [138, 10] on span "Ảnh kiện hàng" at bounding box center [122, 10] width 35 height 5
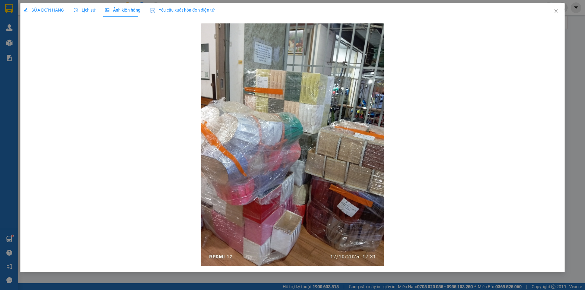
click at [37, 9] on span "SỬA ĐƠN HÀNG" at bounding box center [43, 10] width 41 height 5
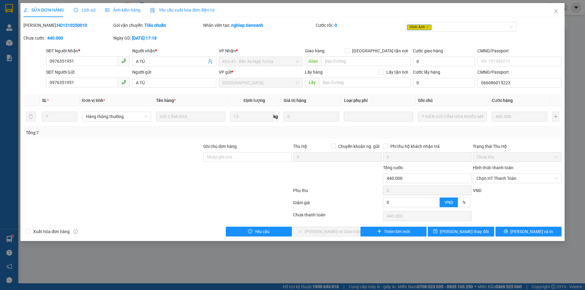
drag, startPoint x: 492, startPoint y: 177, endPoint x: 490, endPoint y: 184, distance: 7.5
click at [492, 178] on span "Chọn HT Thanh Toán" at bounding box center [516, 178] width 81 height 9
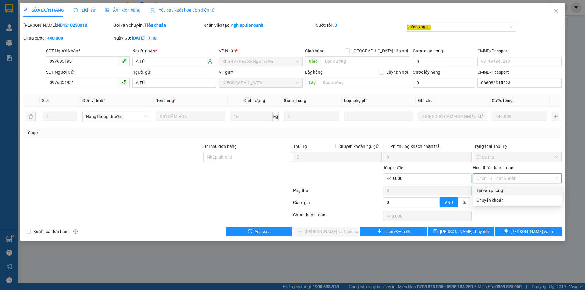
click at [490, 186] on div "Tại văn phòng" at bounding box center [517, 191] width 89 height 10
type input "0"
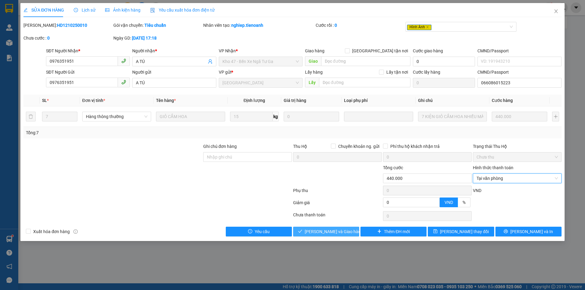
click at [327, 231] on span "[PERSON_NAME] và Giao hàng" at bounding box center [334, 231] width 58 height 7
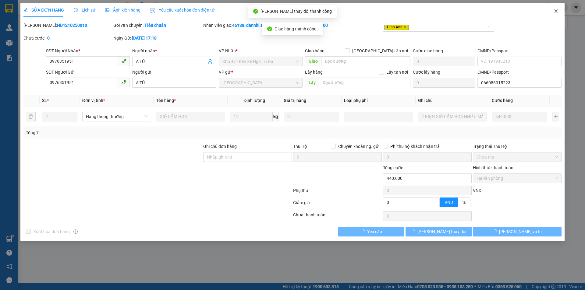
click at [549, 13] on span "Close" at bounding box center [555, 11] width 17 height 17
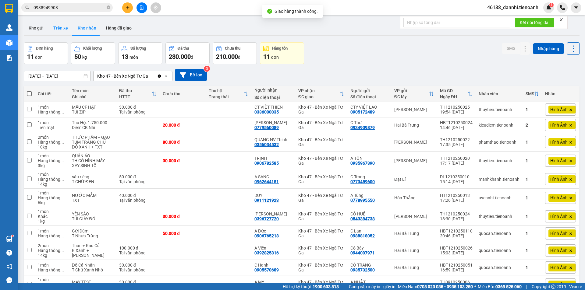
click at [58, 29] on button "Trên xe" at bounding box center [60, 28] width 24 height 15
type input "[DATE] – [DATE]"
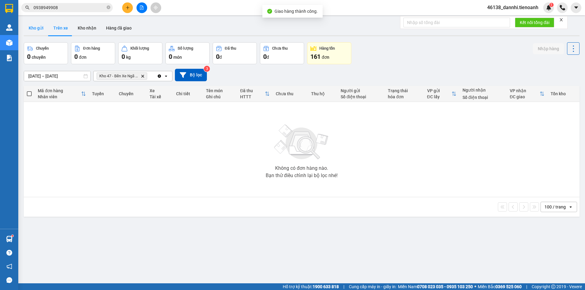
click at [41, 31] on button "Kho gửi" at bounding box center [36, 28] width 25 height 15
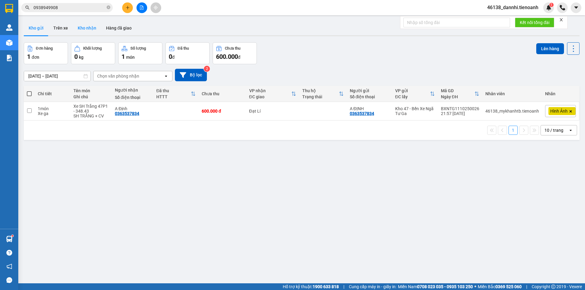
click at [87, 29] on button "Kho nhận" at bounding box center [87, 28] width 28 height 15
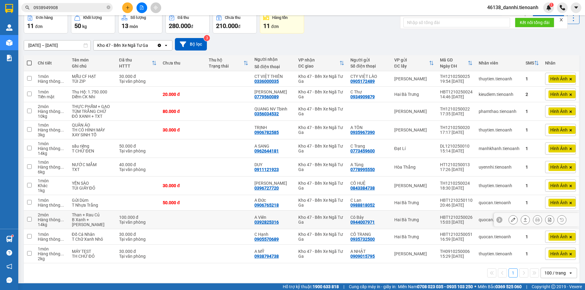
scroll to position [41, 0]
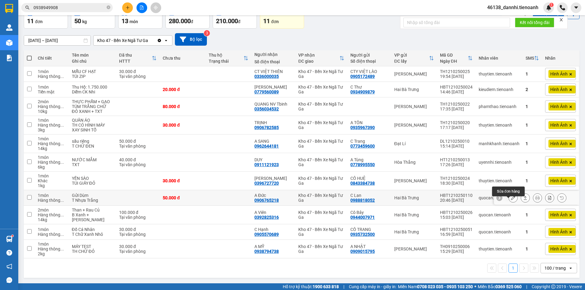
click at [511, 197] on icon at bounding box center [513, 198] width 4 height 4
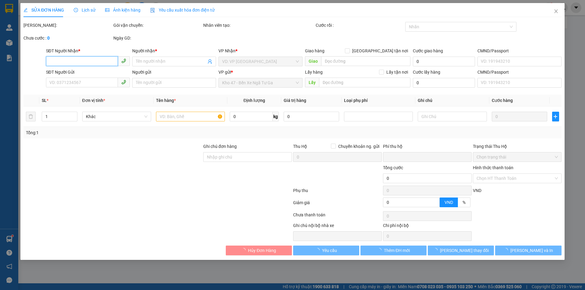
type input "0906765218"
type input "A Đức"
type input "0988818052"
type input "C Lan"
type input "0"
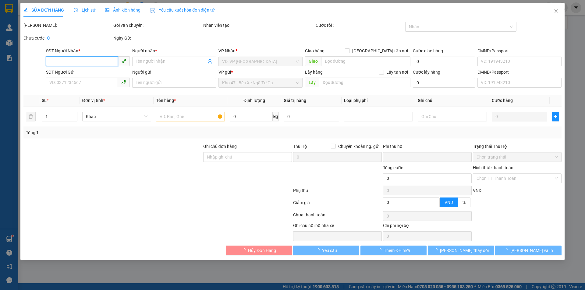
type input "50.000"
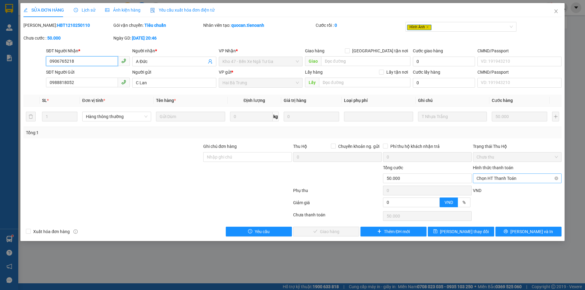
click at [508, 178] on span "Chọn HT Thanh Toán" at bounding box center [516, 178] width 81 height 9
click at [500, 188] on div "Tại văn phòng" at bounding box center [516, 190] width 81 height 7
type input "0"
click at [329, 227] on div "Total Paid Fee 0 Total UnPaid Fee 50.000 Cash Collection Total Fee Mã ĐH: HBT12…" at bounding box center [292, 129] width 538 height 215
click at [325, 229] on span "[PERSON_NAME] và Giao hàng" at bounding box center [334, 231] width 58 height 7
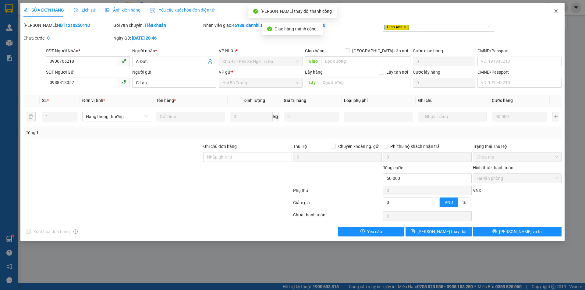
click at [553, 12] on icon "close" at bounding box center [555, 11] width 5 height 5
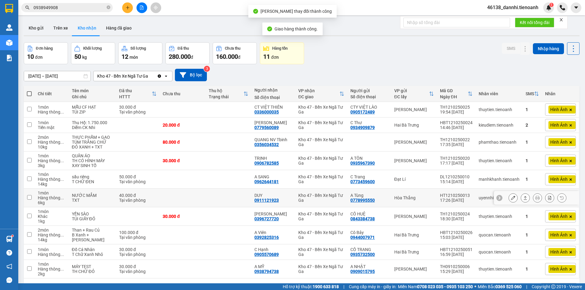
scroll to position [28, 0]
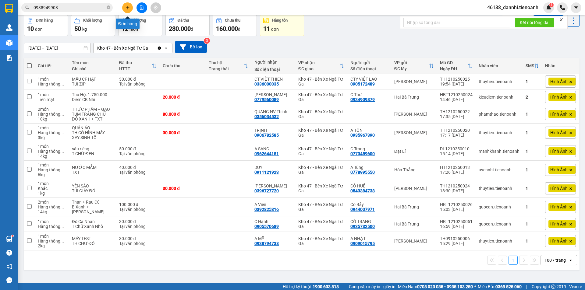
click at [129, 9] on icon "plus" at bounding box center [127, 7] width 4 height 4
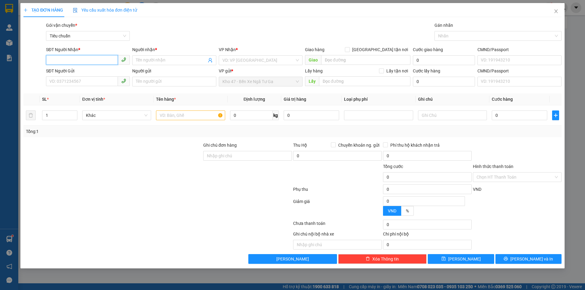
click at [98, 61] on input "SĐT Người Nhận *" at bounding box center [82, 60] width 72 height 10
click at [181, 116] on input "text" at bounding box center [190, 116] width 69 height 10
click at [229, 157] on input "Ghi chú đơn hàng" at bounding box center [247, 156] width 89 height 10
click at [195, 177] on div at bounding box center [113, 173] width 180 height 21
drag, startPoint x: 216, startPoint y: 155, endPoint x: 204, endPoint y: 161, distance: 13.6
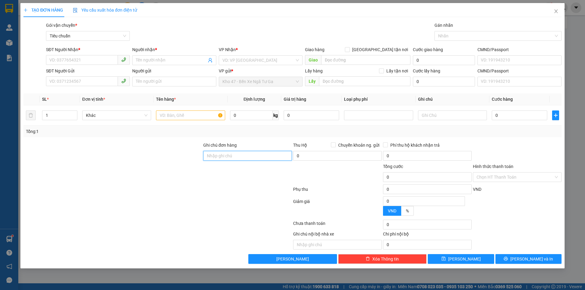
click at [216, 155] on input "Ghi chú đơn hàng" at bounding box center [247, 156] width 89 height 10
click at [146, 192] on div at bounding box center [158, 191] width 270 height 12
click at [557, 10] on icon "close" at bounding box center [555, 11] width 5 height 5
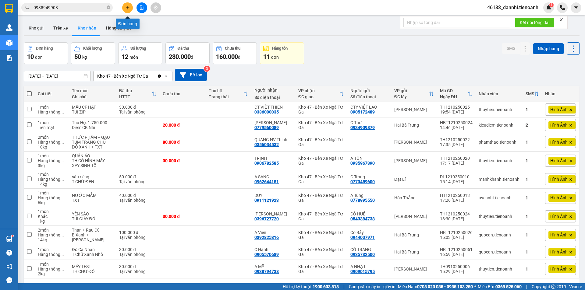
click at [124, 6] on button at bounding box center [127, 7] width 11 height 11
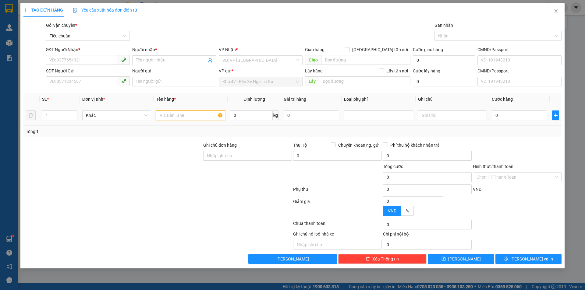
click at [172, 114] on input "text" at bounding box center [190, 116] width 69 height 10
click at [168, 116] on input "text" at bounding box center [190, 116] width 69 height 10
click at [185, 111] on input "text" at bounding box center [190, 116] width 69 height 10
click at [190, 115] on input "text" at bounding box center [190, 116] width 69 height 10
click at [217, 156] on input "Ghi chú đơn hàng" at bounding box center [247, 156] width 89 height 10
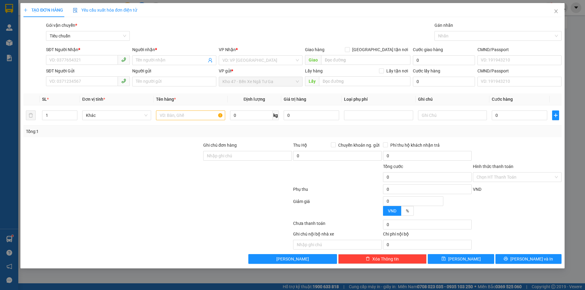
click at [182, 192] on div at bounding box center [158, 191] width 270 height 12
click at [215, 160] on input "Ghi chú đơn hàng" at bounding box center [247, 156] width 89 height 10
click at [198, 177] on div at bounding box center [113, 173] width 180 height 21
click at [312, 246] on input "text" at bounding box center [337, 245] width 89 height 10
click at [228, 224] on div at bounding box center [158, 225] width 270 height 12
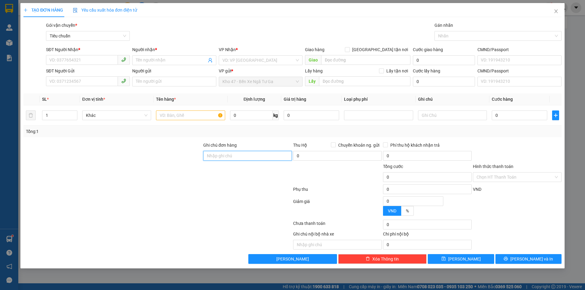
click at [247, 154] on input "Ghi chú đơn hàng" at bounding box center [247, 156] width 89 height 10
click at [194, 184] on div at bounding box center [113, 173] width 180 height 21
click at [309, 244] on input "text" at bounding box center [337, 245] width 89 height 10
click at [238, 154] on input "Ghi chú đơn hàng" at bounding box center [247, 156] width 89 height 10
click at [178, 196] on div at bounding box center [158, 191] width 270 height 12
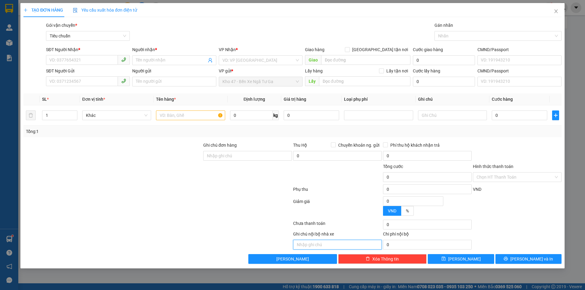
click at [320, 247] on input "text" at bounding box center [337, 245] width 89 height 10
click at [231, 227] on div at bounding box center [158, 225] width 270 height 12
click at [561, 14] on span "Close" at bounding box center [555, 11] width 17 height 17
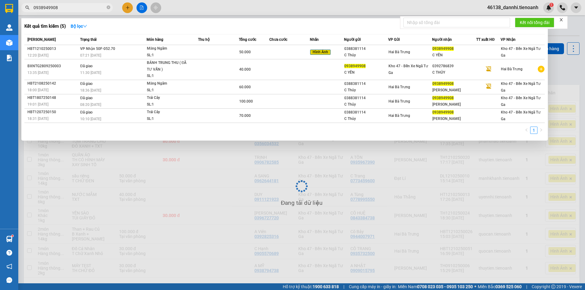
click at [85, 8] on input "0938949908" at bounding box center [69, 7] width 72 height 7
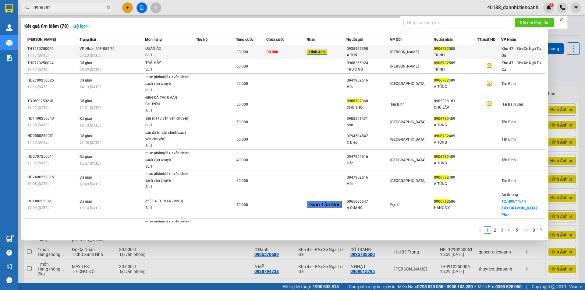
type input "0906782"
click at [187, 50] on div "QUẦN ÁO" at bounding box center [168, 48] width 46 height 7
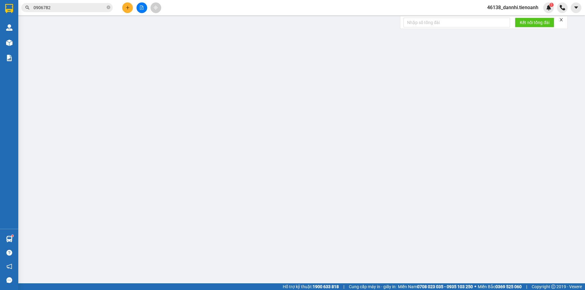
type input "0906782585"
type input "TRỊNH"
type input "0935967390"
type input "A TÔN"
type input "0"
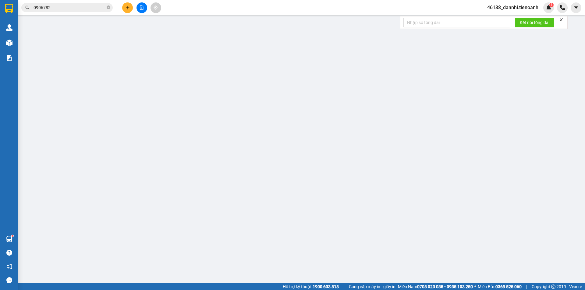
type input "30.000"
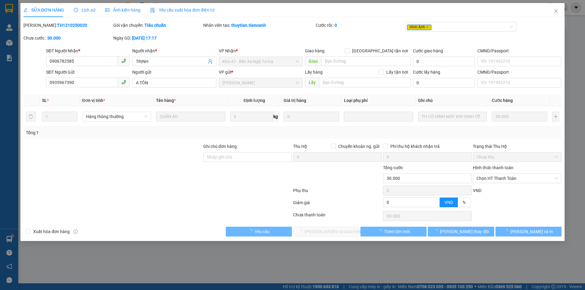
click at [137, 7] on div "Ảnh kiện hàng" at bounding box center [122, 10] width 35 height 14
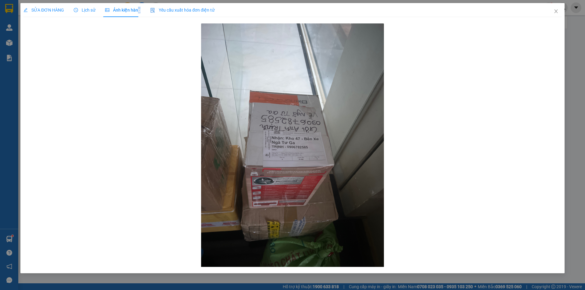
click at [137, 8] on span "Ảnh kiện hàng" at bounding box center [122, 10] width 35 height 5
click at [48, 10] on span "SỬA ĐƠN HÀNG" at bounding box center [43, 10] width 41 height 5
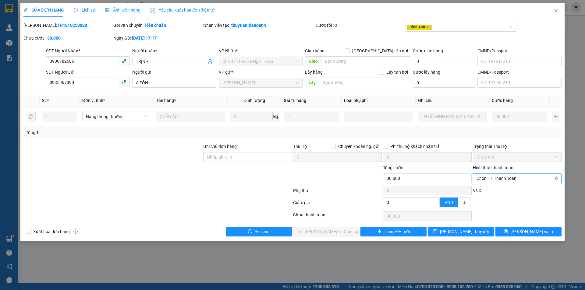
drag, startPoint x: 505, startPoint y: 175, endPoint x: 502, endPoint y: 180, distance: 5.2
click at [504, 176] on span "Chọn HT Thanh Toán" at bounding box center [516, 178] width 81 height 9
drag, startPoint x: 494, startPoint y: 188, endPoint x: 403, endPoint y: 205, distance: 92.2
click at [493, 189] on div "Tại văn phòng" at bounding box center [516, 190] width 81 height 7
type input "0"
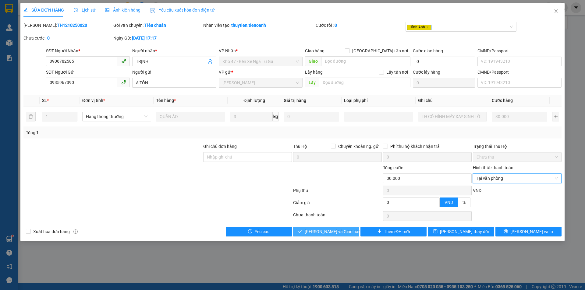
drag, startPoint x: 344, startPoint y: 231, endPoint x: 330, endPoint y: 222, distance: 16.0
click at [343, 231] on span "[PERSON_NAME] và Giao hàng" at bounding box center [334, 231] width 58 height 7
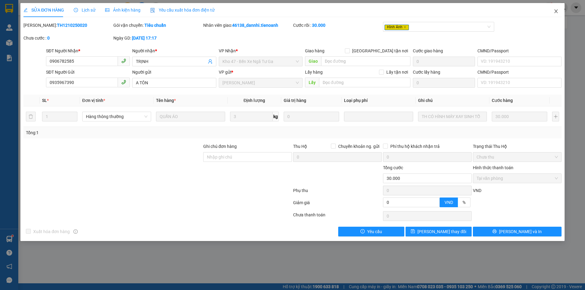
click at [555, 10] on icon "close" at bounding box center [555, 11] width 5 height 5
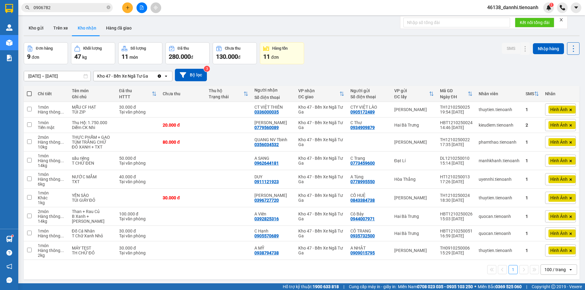
click at [125, 11] on button at bounding box center [127, 7] width 11 height 11
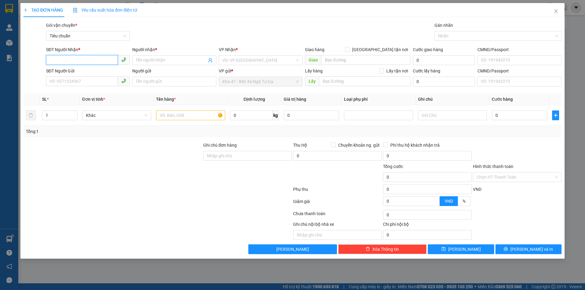
click at [90, 64] on input "SĐT Người Nhận *" at bounding box center [82, 60] width 72 height 10
type input "0896867160"
click at [151, 62] on input "Người nhận *" at bounding box center [171, 60] width 70 height 7
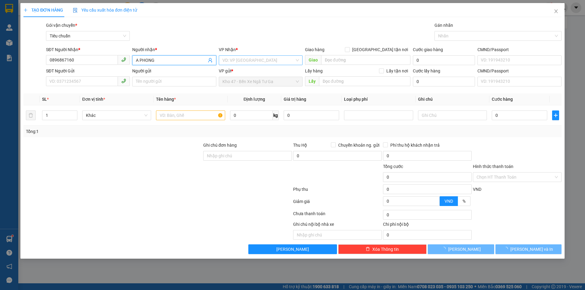
type input "A PHONG"
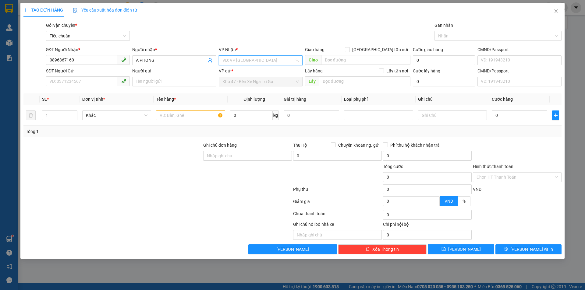
click at [247, 62] on input "search" at bounding box center [258, 60] width 72 height 9
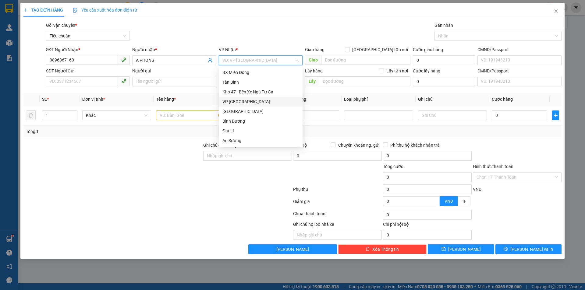
scroll to position [56, 0]
click at [252, 93] on div "Hai Bà Trưng" at bounding box center [260, 94] width 76 height 7
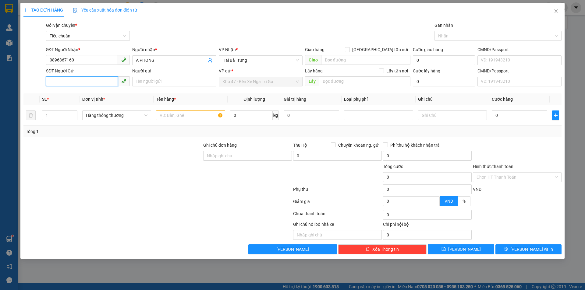
click at [90, 85] on input "SĐT Người Gửi" at bounding box center [82, 81] width 72 height 10
click at [76, 58] on input "0896867160" at bounding box center [82, 60] width 72 height 10
click at [70, 81] on input "SĐT Người Gửi" at bounding box center [82, 81] width 72 height 10
paste input "0896867160"
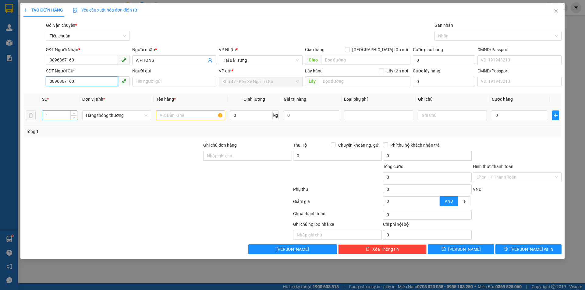
type input "0896867160"
click at [63, 115] on input "1" at bounding box center [59, 115] width 35 height 9
type input "7"
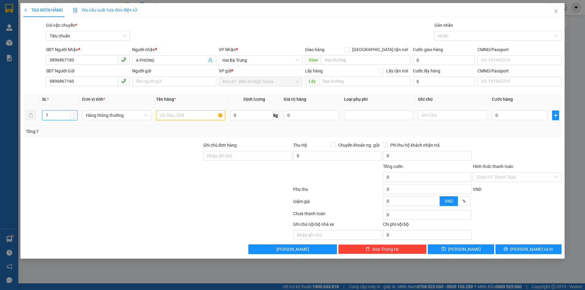
drag, startPoint x: 81, startPoint y: 144, endPoint x: 170, endPoint y: 116, distance: 93.5
click at [82, 144] on div at bounding box center [113, 152] width 180 height 21
click at [170, 116] on input "text" at bounding box center [190, 116] width 69 height 10
type input "D"
type input "ĐỒ NGHỀ"
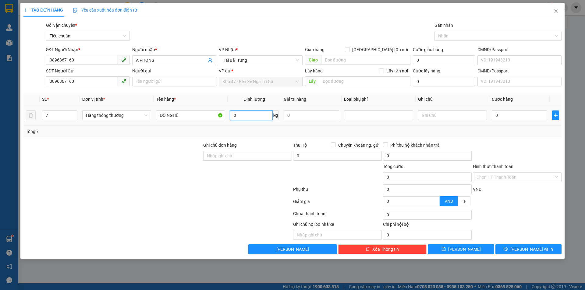
click at [268, 115] on input "0" at bounding box center [251, 116] width 43 height 10
click at [262, 114] on input "87" at bounding box center [251, 116] width 43 height 10
type input "25"
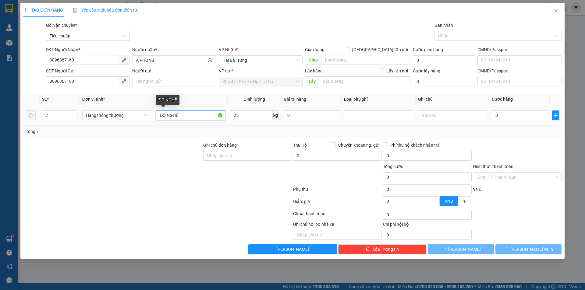
click at [189, 116] on input "ĐỒ NGHỀ" at bounding box center [190, 116] width 69 height 10
type input "60.000"
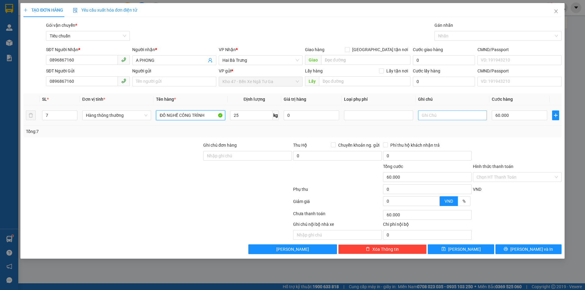
type input "ĐỒ NGHỀ CÔNG TRÌNH"
drag, startPoint x: 432, startPoint y: 116, endPoint x: 413, endPoint y: 125, distance: 21.2
click at [430, 116] on input "text" at bounding box center [452, 116] width 69 height 10
click at [538, 115] on input "60.000" at bounding box center [519, 116] width 55 height 10
type input "6"
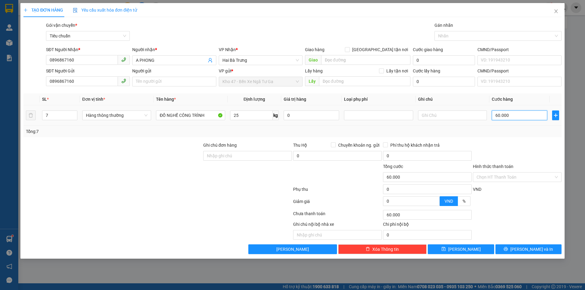
type input "6"
type input "60"
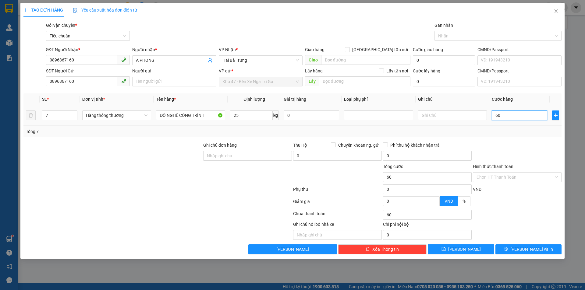
type input "60*"
type input "0"
type input "420.000"
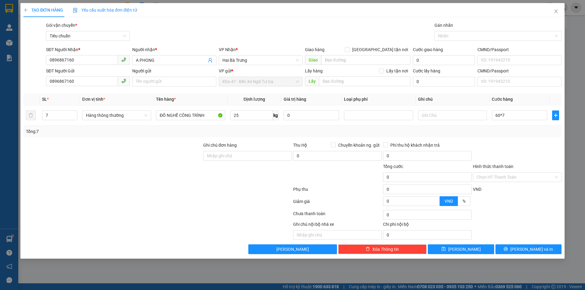
type input "420.000"
click at [533, 142] on div at bounding box center [517, 152] width 90 height 21
click at [435, 111] on input "text" at bounding box center [452, 116] width 69 height 10
click at [482, 143] on div at bounding box center [517, 152] width 90 height 21
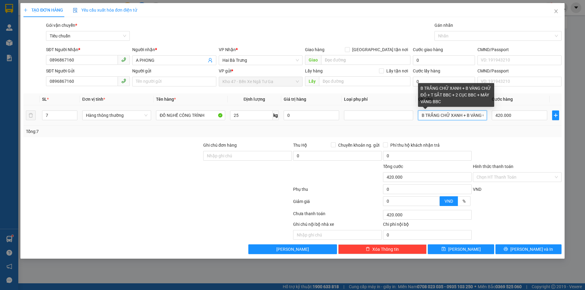
click at [469, 115] on input "B TRẮNG CHỮ XANH + B VÀNG CHỮ ĐỎ + T SẮT BBC + 2 CỤC BBC + MÁY VÀNG BBC" at bounding box center [452, 116] width 69 height 10
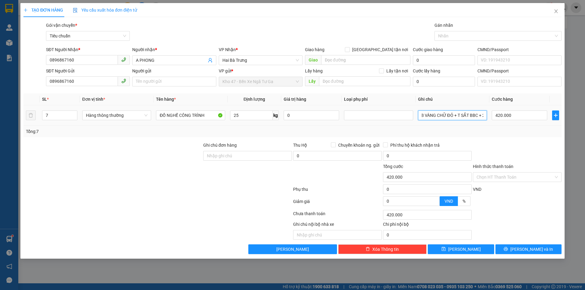
scroll to position [0, 48]
type input "B TRẮNG CHỮ XANH + B VÀNG CHỮ ĐỎ + T SẮT BBC + 3 CỤC BBC + MÁY VÀNG BBC"
click at [502, 149] on div at bounding box center [517, 152] width 90 height 21
drag, startPoint x: 515, startPoint y: 143, endPoint x: 511, endPoint y: 143, distance: 4.6
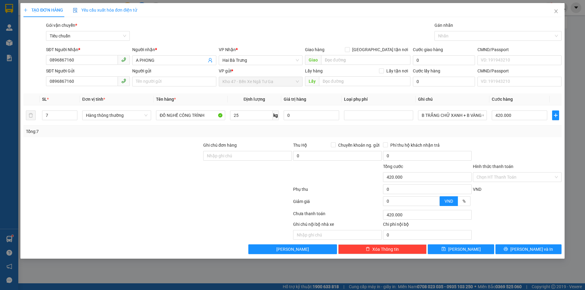
click at [514, 143] on div at bounding box center [517, 152] width 90 height 21
click at [506, 178] on input "Hình thức thanh toán" at bounding box center [514, 177] width 77 height 9
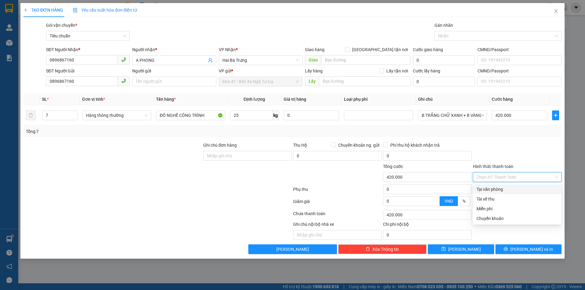
click at [506, 192] on div "Tại văn phòng" at bounding box center [516, 189] width 81 height 7
type input "0"
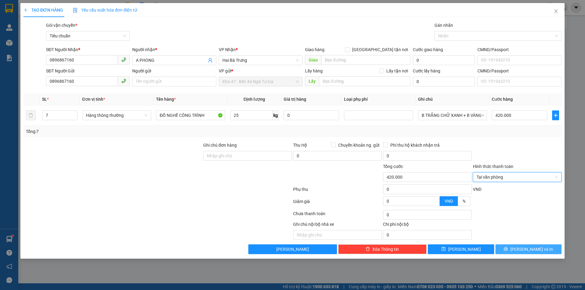
click at [510, 250] on button "[PERSON_NAME] và In" at bounding box center [528, 250] width 66 height 10
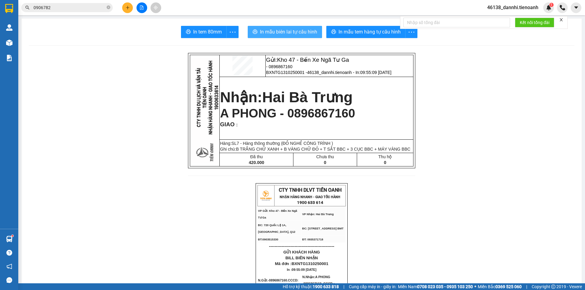
click at [294, 36] on button "In mẫu biên lai tự cấu hình" at bounding box center [285, 32] width 74 height 12
click at [305, 30] on span "In mẫu biên lai tự cấu hình" at bounding box center [288, 32] width 57 height 8
click at [317, 115] on span "A PHONG - 0896867160" at bounding box center [287, 113] width 135 height 13
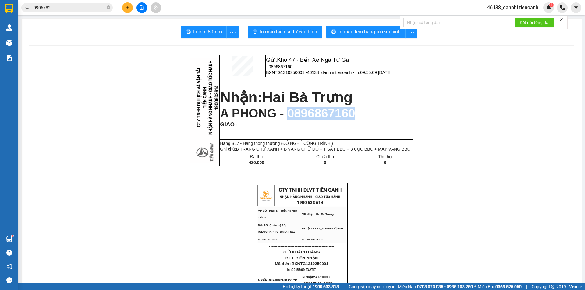
click at [317, 115] on span "A PHONG - 0896867160" at bounding box center [287, 113] width 135 height 13
copy span "0896867160"
click at [102, 7] on input "0906782" at bounding box center [69, 7] width 72 height 7
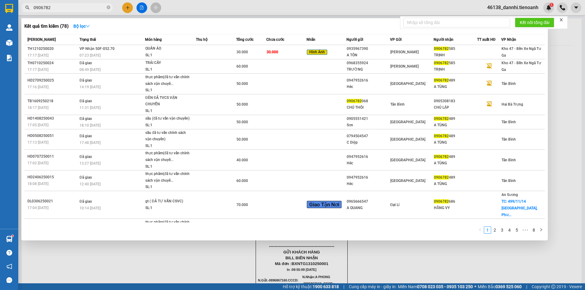
click at [102, 7] on input "0906782" at bounding box center [69, 7] width 72 height 7
click at [129, 9] on div at bounding box center [292, 145] width 585 height 290
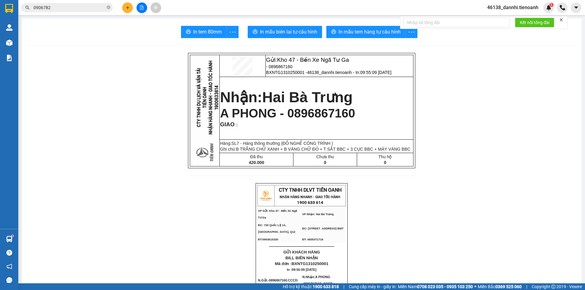
click at [129, 9] on icon "plus" at bounding box center [127, 7] width 4 height 4
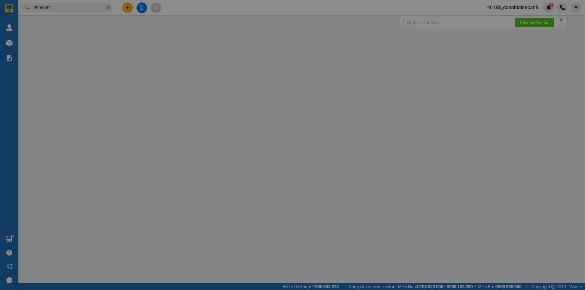
click at [129, 9] on span "Yêu cầu xuất hóa đơn điện tử" at bounding box center [105, 10] width 64 height 5
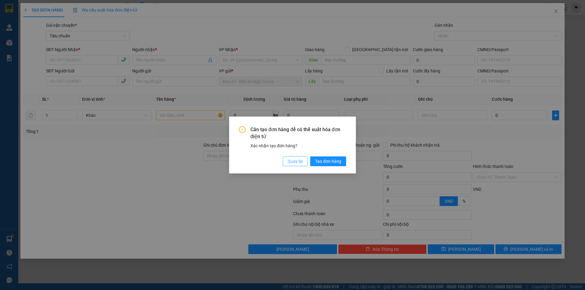
click at [302, 159] on span "Quay lại" at bounding box center [294, 161] width 15 height 7
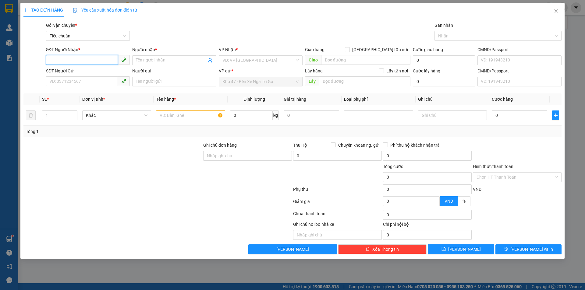
click at [100, 55] on input "SĐT Người Nhận *" at bounding box center [82, 60] width 72 height 10
paste input "0896867160"
type input "0896867160"
click at [102, 75] on div "0896867160 - A PHONG" at bounding box center [88, 72] width 76 height 7
type input "A PHONG"
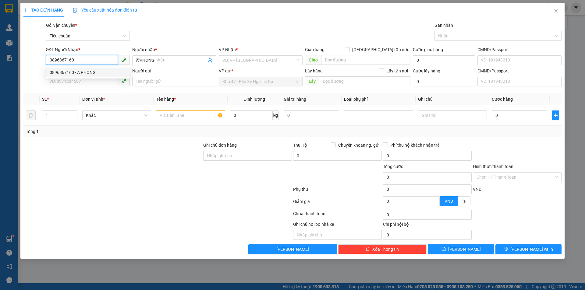
type input "420.000"
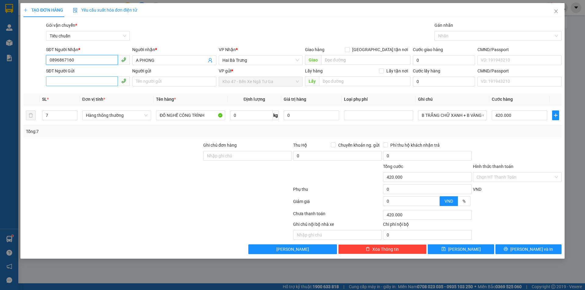
type input "0896867160"
click at [102, 82] on input "SĐT Người Gửi" at bounding box center [82, 81] width 72 height 10
click at [97, 95] on div "0896867160 - A PHONG" at bounding box center [88, 93] width 76 height 7
type input "0896867160"
type input "A PHONG"
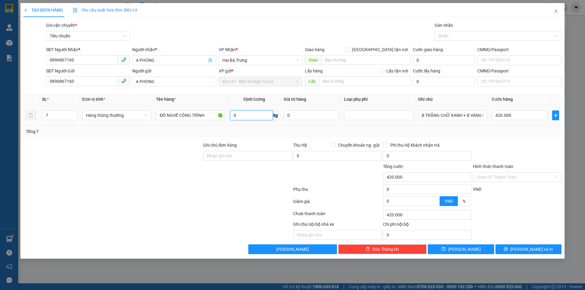
click at [262, 118] on input "0" at bounding box center [251, 116] width 43 height 10
type input "25"
drag, startPoint x: 256, startPoint y: 134, endPoint x: 377, endPoint y: 35, distance: 156.0
click at [256, 133] on div "Tổng: 7" at bounding box center [292, 131] width 533 height 7
type input "60.000"
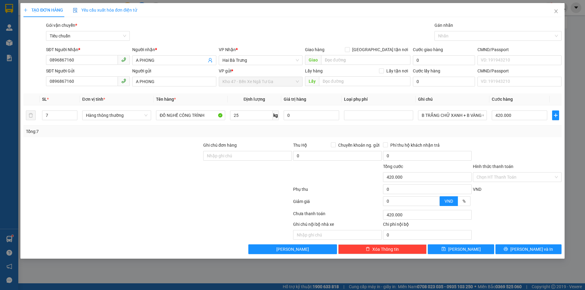
type input "60.000"
click at [349, 50] on input "[GEOGRAPHIC_DATA] tận nơi" at bounding box center [347, 49] width 4 height 4
checkbox input "true"
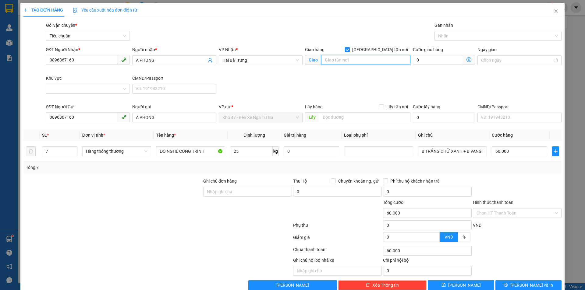
click at [359, 60] on input "search" at bounding box center [365, 60] width 89 height 10
click at [554, 12] on icon "close" at bounding box center [555, 11] width 3 height 4
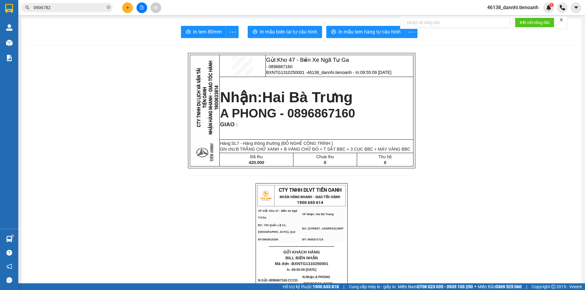
click at [285, 34] on span "In mẫu biên lai tự cấu hình" at bounding box center [288, 32] width 57 height 8
click at [368, 32] on span "In mẫu tem hàng tự cấu hình" at bounding box center [369, 32] width 62 height 8
click at [309, 115] on span "A PHONG - 0896867160" at bounding box center [287, 113] width 135 height 13
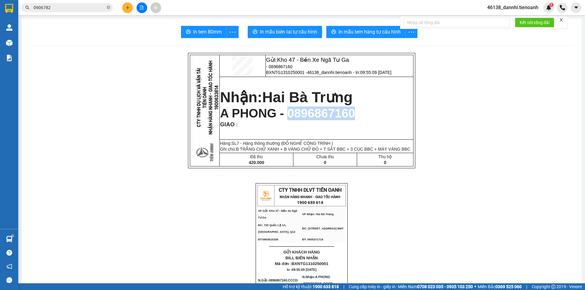
copy span "0896867160"
click at [81, 5] on input "0906782" at bounding box center [69, 7] width 72 height 7
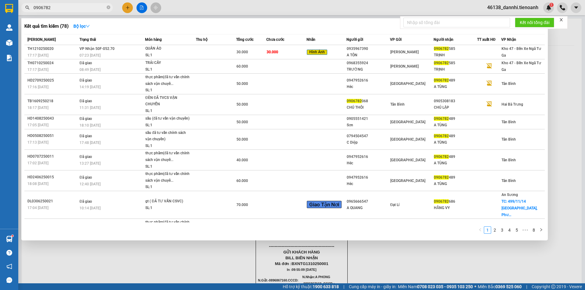
click at [81, 5] on input "0906782" at bounding box center [69, 7] width 72 height 7
paste input "896867160"
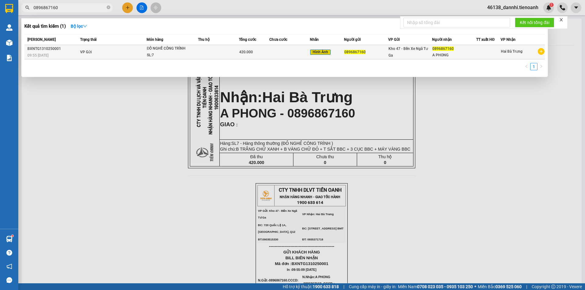
type input "0896867160"
click at [213, 49] on td at bounding box center [218, 52] width 41 height 14
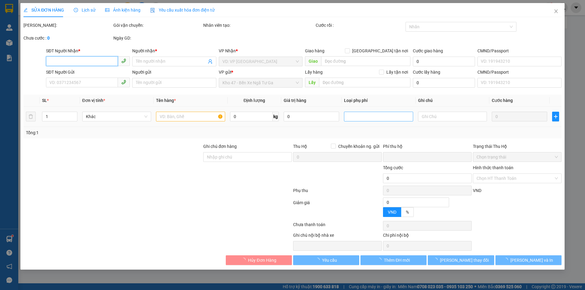
type input "0896867160"
type input "A PHONG"
type input "0896867160"
type input "0"
type input "420.000"
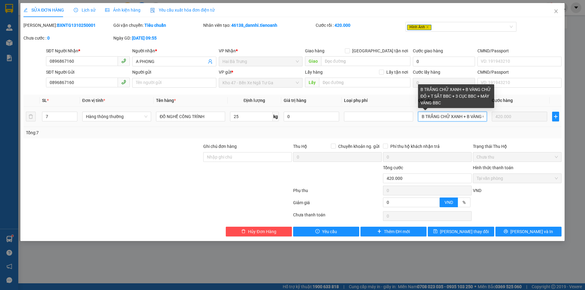
click at [481, 118] on input "B TRẮNG CHỮ XANH + B VÀNG CHỮ ĐỎ + T SẮT BBC + 3 CỤC BBC + MÁY VÀNG BBC" at bounding box center [452, 117] width 69 height 10
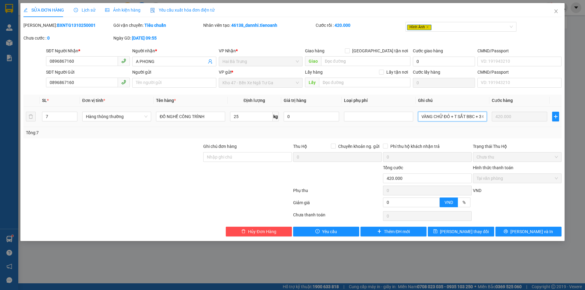
scroll to position [0, 52]
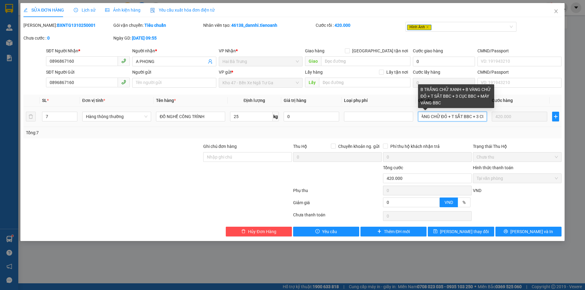
click at [478, 117] on input "B TRẮNG CHỮ XANH + B VÀNG CHỮ ĐỎ + T SẮT BBC + 3 CỤC BBC + MÁY VÀNG BBC" at bounding box center [452, 117] width 69 height 10
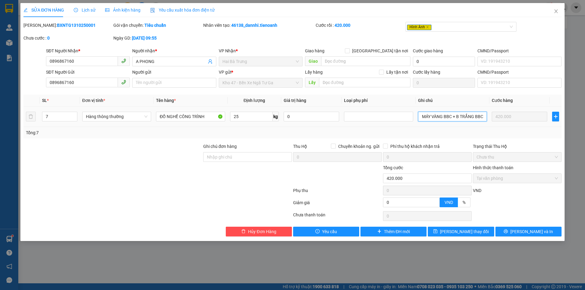
scroll to position [0, 133]
type input "B TRẮNG CHỮ XANH + B VÀNG CHỮ ĐỎ + T SẮT BBC + 2 CỤC BBC + MÁY VÀNG BBC + B TRẮ…"
click at [455, 237] on div "SỬA ĐƠN HÀNG Lịch sử Ảnh kiện hàng Yêu cầu xuất hóa đơn điện tử Total Paid Fee …" at bounding box center [292, 122] width 544 height 238
click at [456, 229] on span "[PERSON_NAME] thay đổi" at bounding box center [464, 231] width 49 height 7
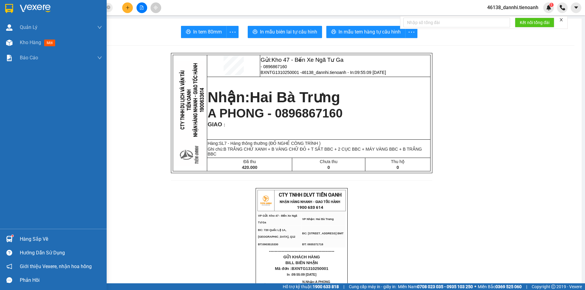
click at [9, 4] on img at bounding box center [9, 8] width 8 height 9
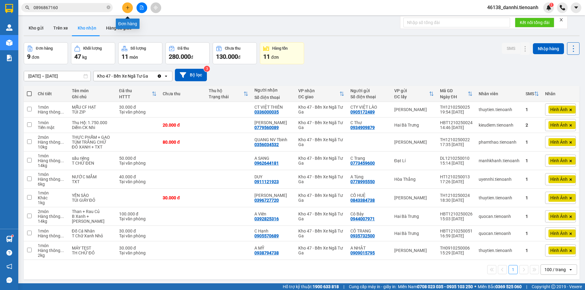
click at [131, 8] on button at bounding box center [127, 7] width 11 height 11
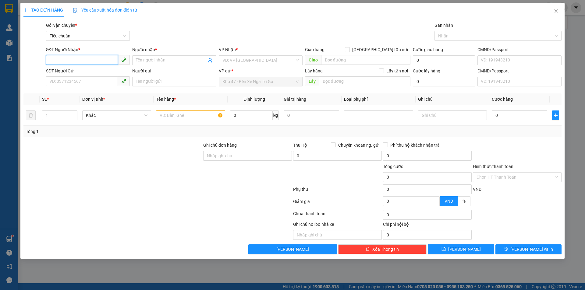
click at [90, 59] on input "SĐT Người Nhận *" at bounding box center [82, 60] width 72 height 10
click at [100, 60] on input "SĐT Người Nhận *" at bounding box center [82, 60] width 72 height 10
type input "0968692608"
click at [110, 71] on div "0968692608 - A [PERSON_NAME]" at bounding box center [88, 72] width 76 height 7
type input "A Linh"
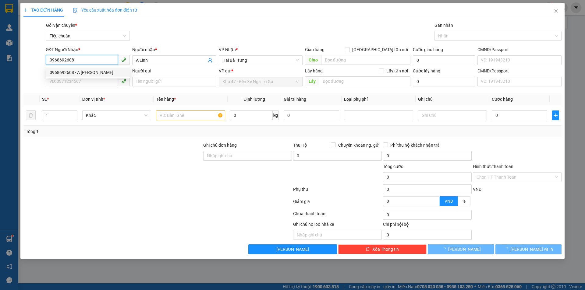
type input "30.000"
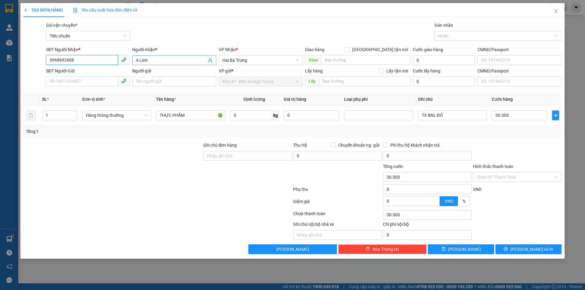
type input "0968692608"
drag, startPoint x: 139, startPoint y: 61, endPoint x: 104, endPoint y: 72, distance: 37.2
click at [104, 72] on form "SĐT Người Nhận * 0968692608 Người nhận * A Linh VP Nhận * Hai Bà Trưng Giao hàn…" at bounding box center [292, 67] width 538 height 43
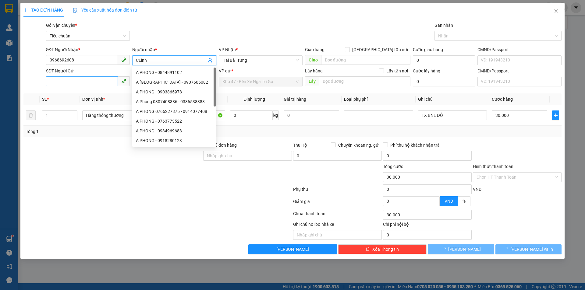
type input "CLinh"
click at [78, 82] on input "SĐT Người Gửi" at bounding box center [82, 81] width 72 height 10
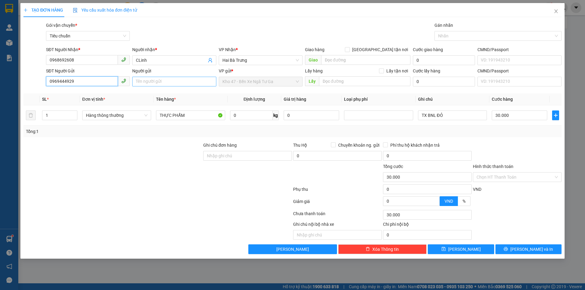
type input "0969444929"
click at [152, 79] on input "Người gửi" at bounding box center [174, 82] width 84 height 10
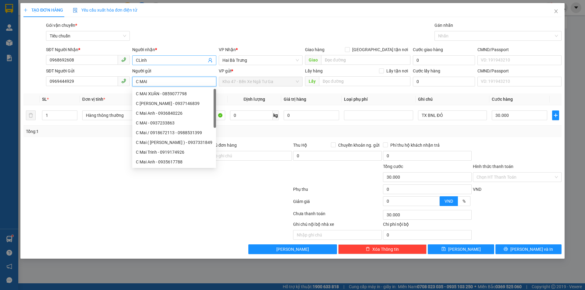
type input "C MAI"
click at [145, 58] on input "CLinh" at bounding box center [171, 60] width 70 height 7
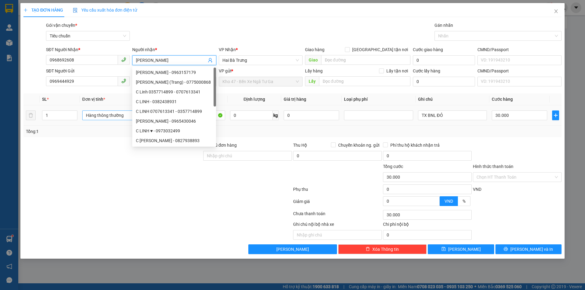
click at [114, 117] on span "Hàng thông thường" at bounding box center [117, 115] width 62 height 9
type input "[PERSON_NAME]"
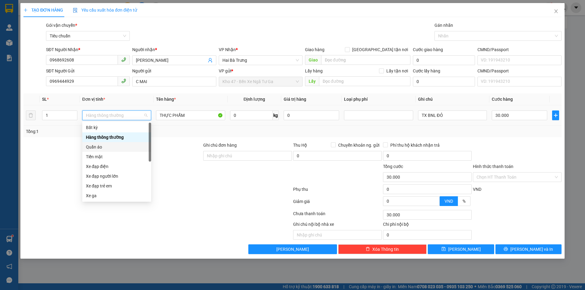
drag, startPoint x: 108, startPoint y: 149, endPoint x: 173, endPoint y: 124, distance: 69.7
click at [108, 149] on div "Quần áo" at bounding box center [117, 147] width 62 height 7
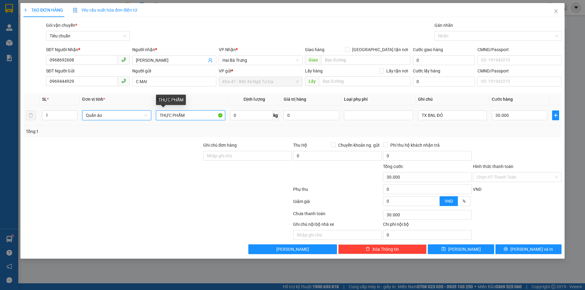
click at [213, 114] on input "THỰC PHẨM" at bounding box center [190, 116] width 69 height 10
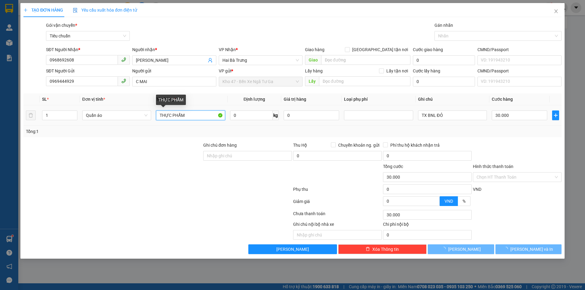
click at [213, 114] on input "THỰC PHẨM" at bounding box center [190, 116] width 69 height 10
type input "0"
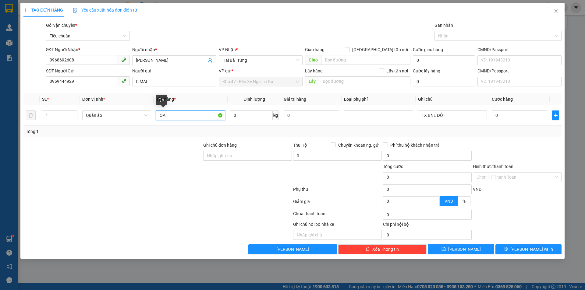
type input "QA"
click at [137, 159] on div at bounding box center [113, 152] width 180 height 21
click at [449, 116] on input "TX BNL ĐỎ" at bounding box center [452, 116] width 69 height 10
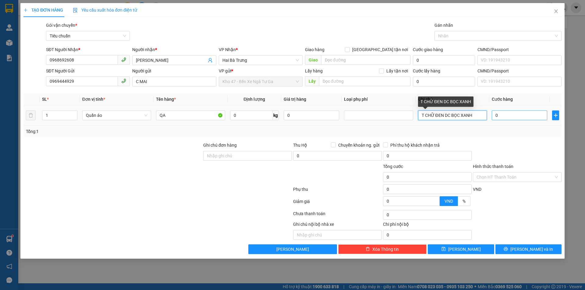
type input "T CHỮ ĐEN DC BỌC XANH"
click at [518, 116] on input "0" at bounding box center [519, 116] width 55 height 10
type input "3"
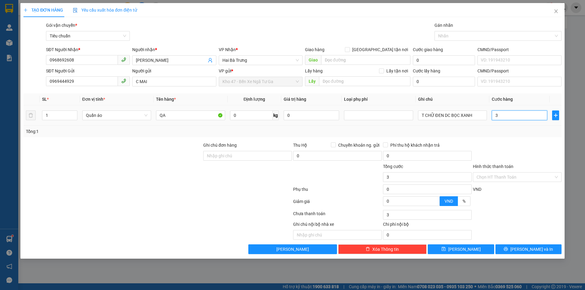
type input "30"
type input "30.000"
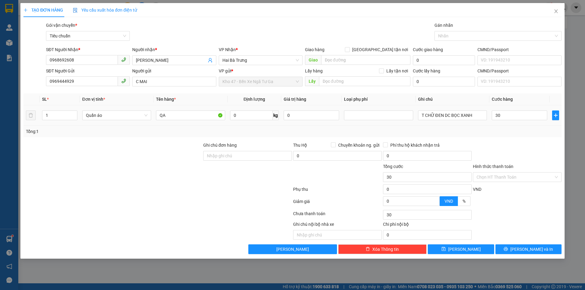
type input "30.000"
drag, startPoint x: 523, startPoint y: 143, endPoint x: 515, endPoint y: 168, distance: 26.2
click at [523, 148] on div at bounding box center [517, 152] width 90 height 21
click at [506, 184] on div "Hình thức thanh toán Chọn HT Thanh Toán" at bounding box center [517, 173] width 89 height 21
click at [507, 175] on input "Hình thức thanh toán" at bounding box center [514, 177] width 77 height 9
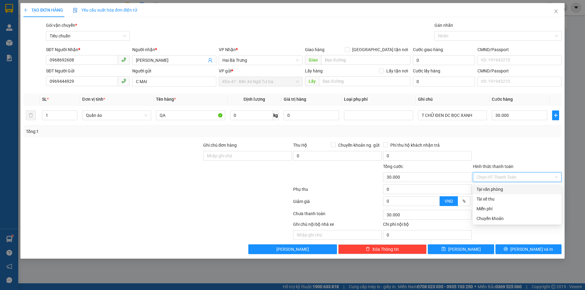
click at [507, 189] on div "Tại văn phòng" at bounding box center [516, 189] width 81 height 7
type input "0"
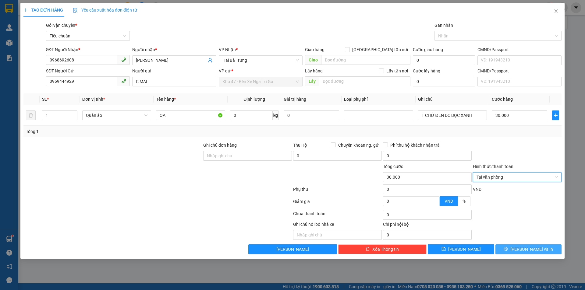
drag, startPoint x: 522, startPoint y: 249, endPoint x: 519, endPoint y: 249, distance: 3.4
click at [523, 250] on button "[PERSON_NAME] và In" at bounding box center [528, 250] width 66 height 10
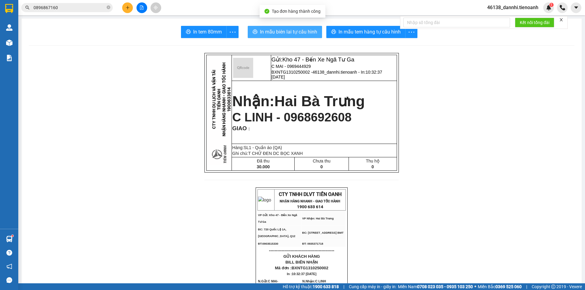
click at [284, 34] on span "In mẫu biên lai tự cấu hình" at bounding box center [288, 32] width 57 height 8
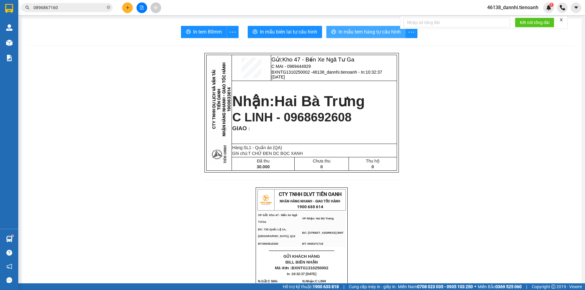
click at [355, 30] on span "In mẫu tem hàng tự cấu hình" at bounding box center [369, 32] width 62 height 8
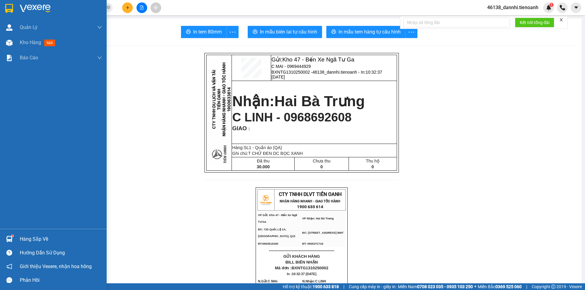
click at [5, 9] on img at bounding box center [9, 8] width 8 height 9
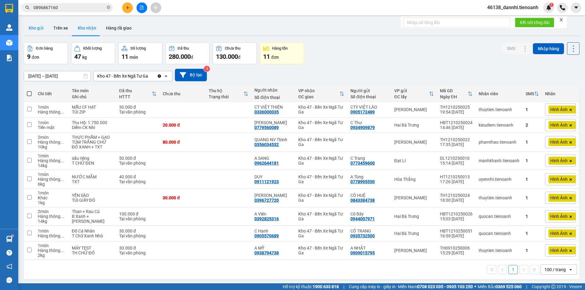
click at [40, 32] on button "Kho gửi" at bounding box center [36, 28] width 25 height 15
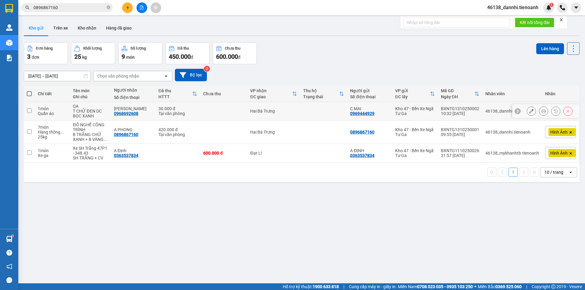
click at [529, 112] on icon at bounding box center [531, 111] width 4 height 4
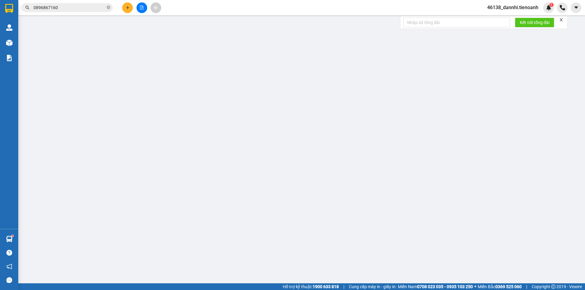
type input "0968692608"
type input "[PERSON_NAME]"
type input "0969444929"
type input "C MAI"
type input "0"
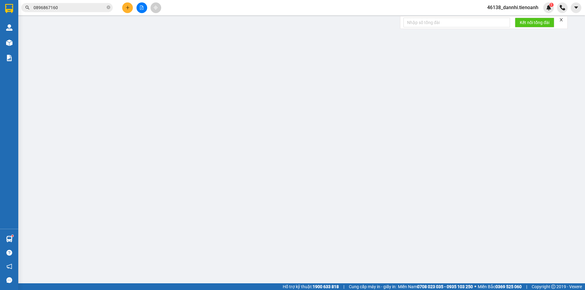
type input "30.000"
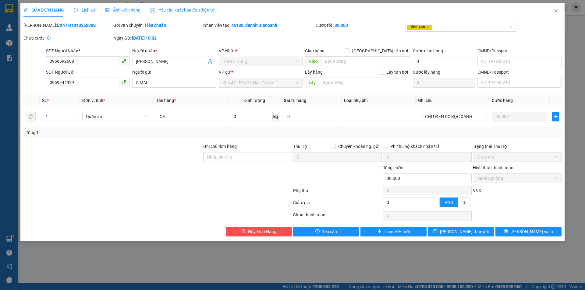
click at [112, 15] on div "Ảnh kiện hàng" at bounding box center [122, 10] width 35 height 14
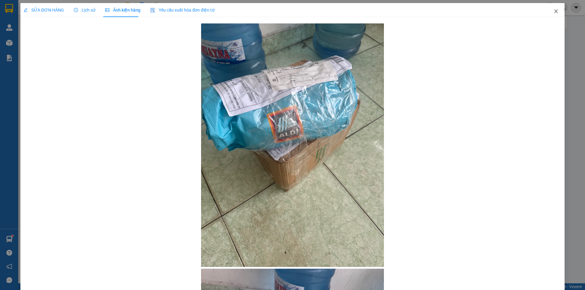
click at [548, 12] on span "Close" at bounding box center [555, 11] width 17 height 17
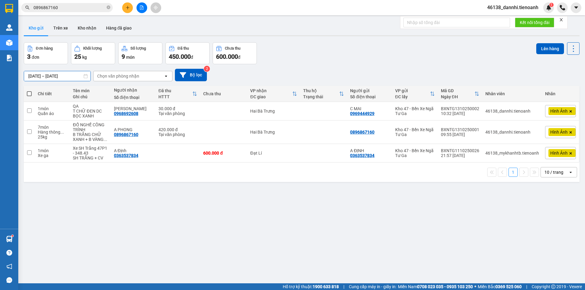
click at [50, 74] on input "[DATE] – [DATE]" at bounding box center [57, 76] width 66 height 10
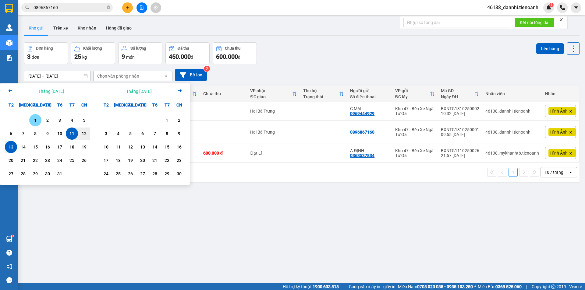
click at [36, 121] on div "1" at bounding box center [35, 120] width 9 height 7
click at [12, 145] on div "13" at bounding box center [11, 146] width 9 height 7
type input "01/10/2025 – 13/10/2025"
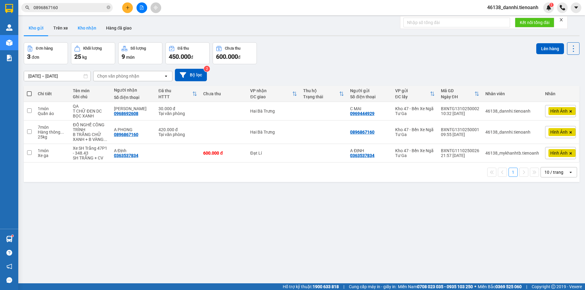
click at [93, 33] on button "Kho nhận" at bounding box center [87, 28] width 28 height 15
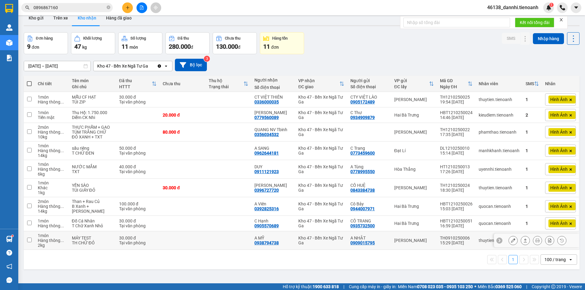
scroll to position [28, 0]
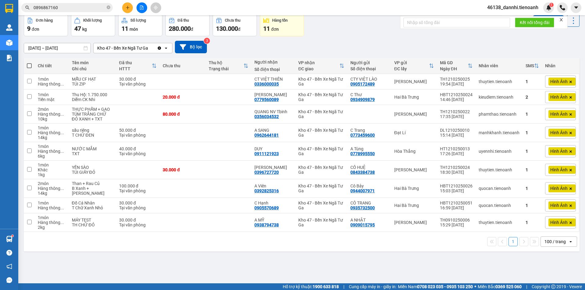
click at [73, 0] on button "Kho nhận" at bounding box center [87, 0] width 28 height 15
